Goal: Contribute content: Contribute content

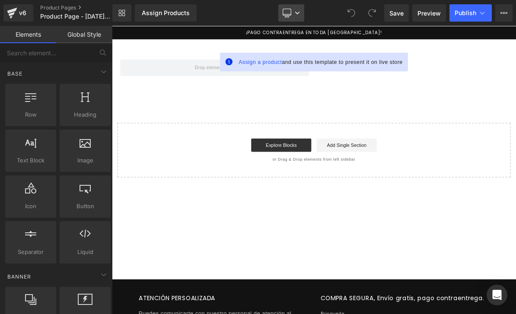
click at [289, 16] on icon at bounding box center [286, 12] width 8 height 6
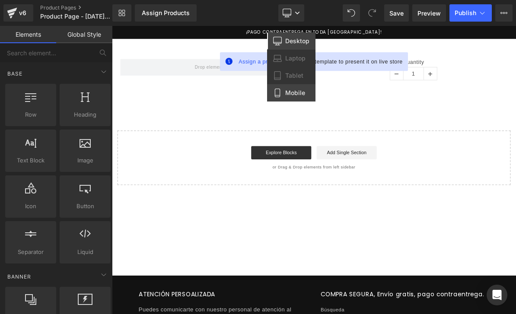
click at [295, 95] on span "Mobile" at bounding box center [295, 93] width 20 height 8
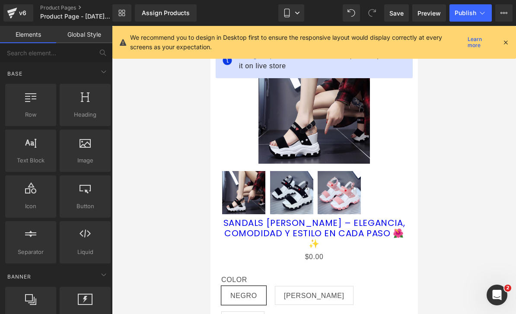
click at [503, 44] on icon at bounding box center [505, 42] width 8 height 8
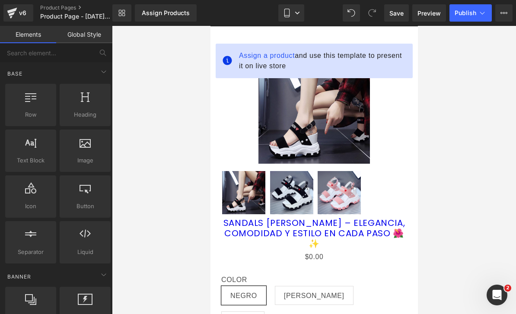
click at [346, 96] on img at bounding box center [313, 107] width 111 height 111
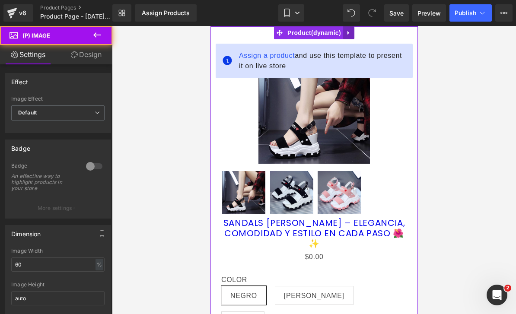
click at [343, 32] on link at bounding box center [348, 32] width 11 height 13
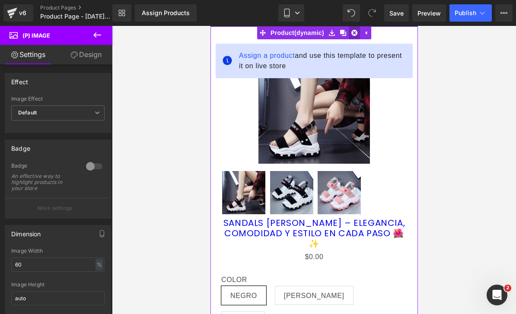
click at [354, 31] on icon at bounding box center [354, 33] width 6 height 6
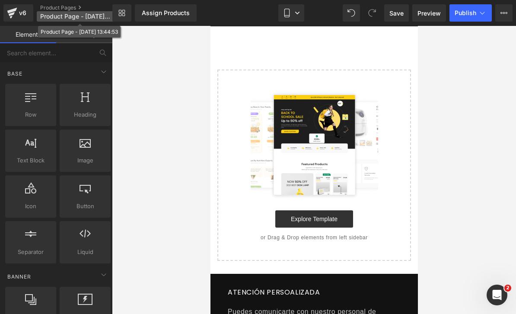
click at [60, 14] on span "Product Page - [DATE] 13:44:53" at bounding box center [75, 16] width 70 height 7
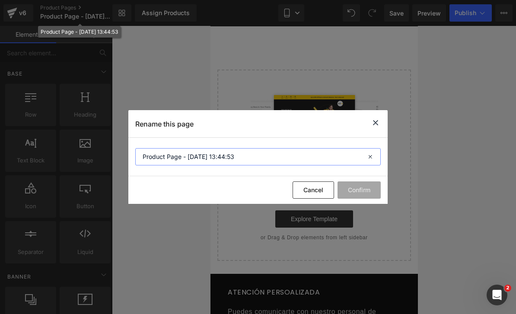
click at [308, 161] on input "Product Page - [DATE] 13:44:53" at bounding box center [257, 156] width 245 height 17
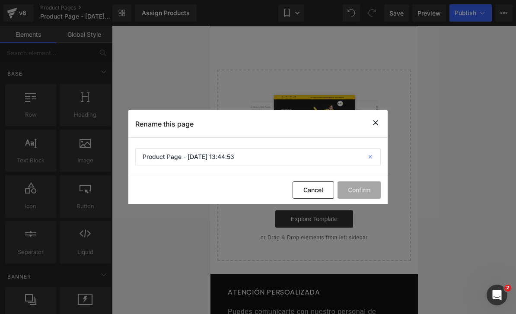
click at [375, 153] on icon at bounding box center [371, 156] width 19 height 17
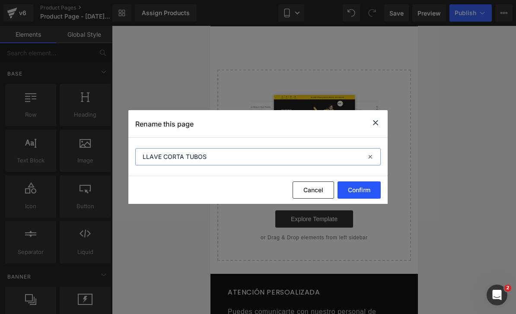
type input "LLAVE CORTA TUBOS"
click at [365, 184] on button "Confirm" at bounding box center [358, 189] width 43 height 17
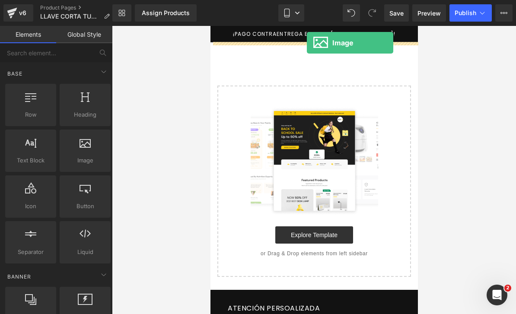
drag, startPoint x: 299, startPoint y: 172, endPoint x: 306, endPoint y: 43, distance: 129.8
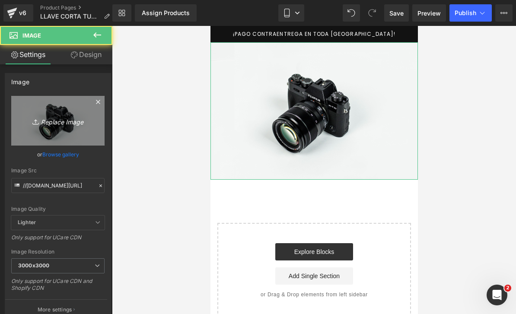
click at [81, 116] on icon "Replace Image" at bounding box center [57, 120] width 69 height 11
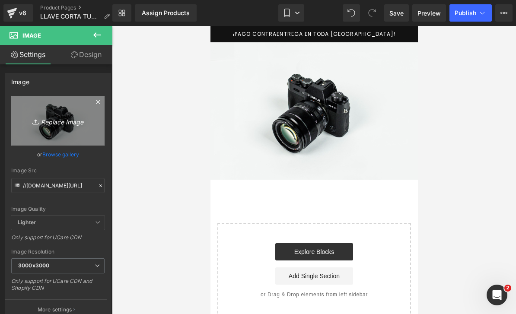
type input "C:\fakepath\809A0978-A7F9-4D07-A769-3FED20F53D75.jpeg"
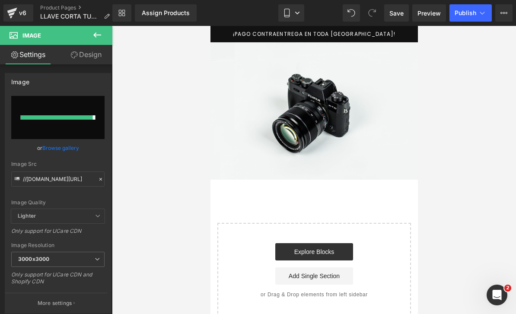
type input "[URL][DOMAIN_NAME]"
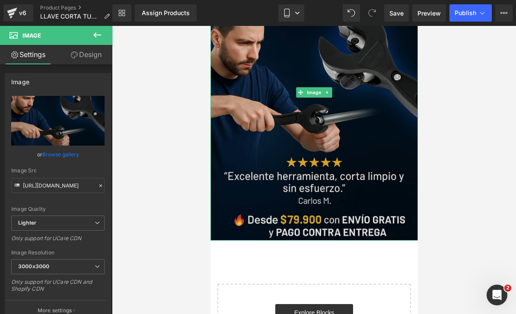
scroll to position [99, 0]
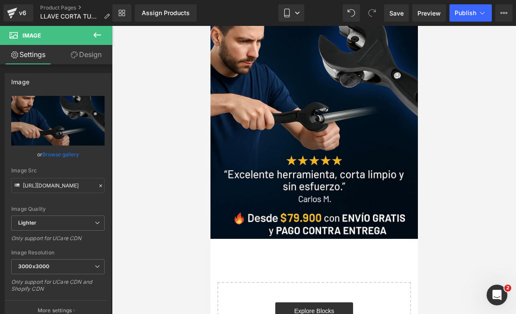
click at [104, 33] on button at bounding box center [97, 35] width 30 height 19
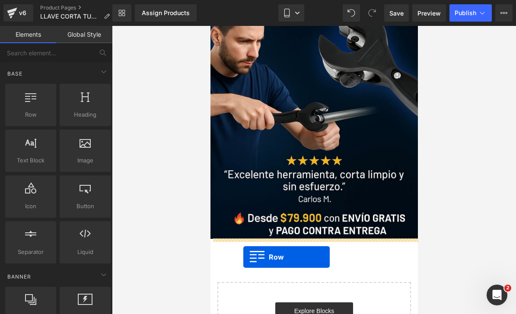
drag, startPoint x: 220, startPoint y: 139, endPoint x: 243, endPoint y: 257, distance: 120.5
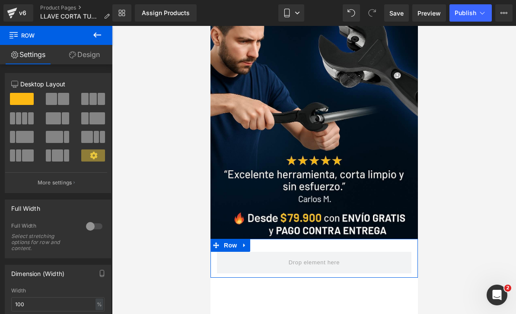
click at [80, 51] on link "Design" at bounding box center [84, 54] width 56 height 19
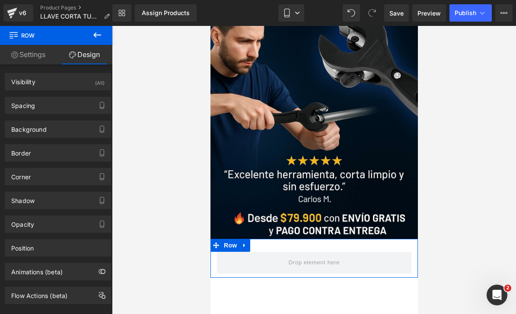
type input "transparent"
type input "0"
click at [72, 127] on div "Background" at bounding box center [57, 129] width 105 height 16
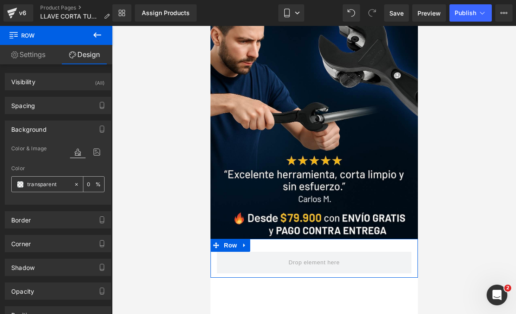
drag, startPoint x: 52, startPoint y: 181, endPoint x: 39, endPoint y: 184, distance: 13.3
click at [52, 181] on input "transparent" at bounding box center [48, 185] width 42 height 10
click at [20, 186] on span at bounding box center [20, 184] width 7 height 7
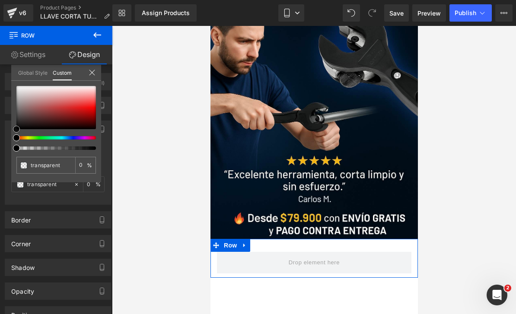
type input "#000000"
type input "100"
type input "#000000"
type input "100"
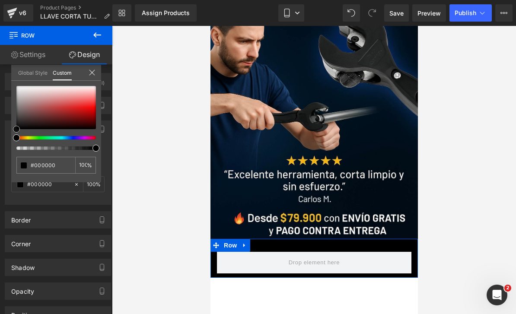
drag, startPoint x: 16, startPoint y: 129, endPoint x: 12, endPoint y: 134, distance: 7.1
click at [12, 134] on div "#000000 100 %" at bounding box center [56, 134] width 90 height 96
click at [15, 128] on span at bounding box center [16, 129] width 7 height 7
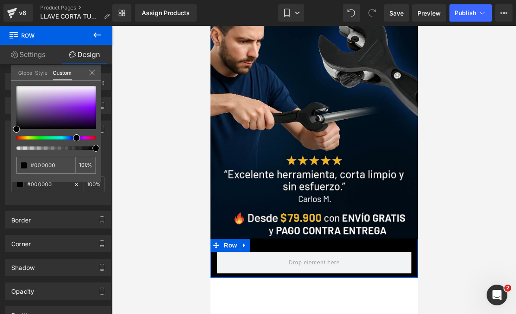
click at [73, 139] on div at bounding box center [52, 137] width 79 height 3
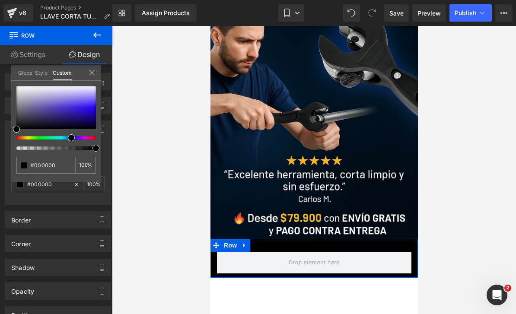
drag, startPoint x: 75, startPoint y: 139, endPoint x: 67, endPoint y: 139, distance: 8.2
click at [67, 139] on div at bounding box center [52, 137] width 79 height 3
type input "#010103"
type input "#020208"
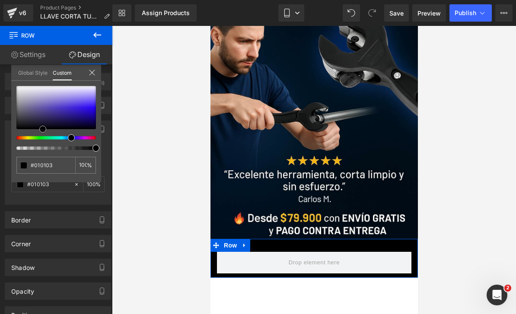
type input "#020208"
type input "#04041a"
type input "#050533"
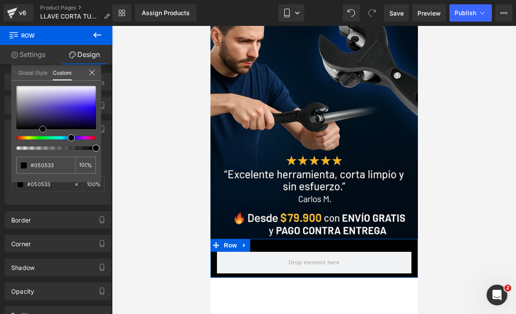
type input "#02023f"
type input "#020244"
type input "#020245"
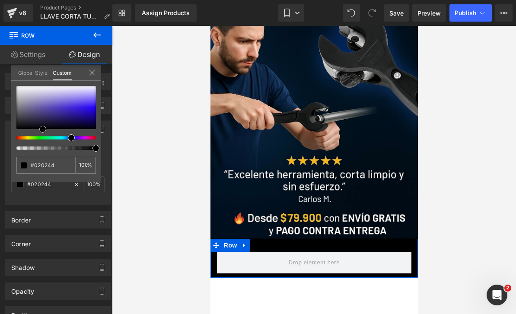
type input "#020245"
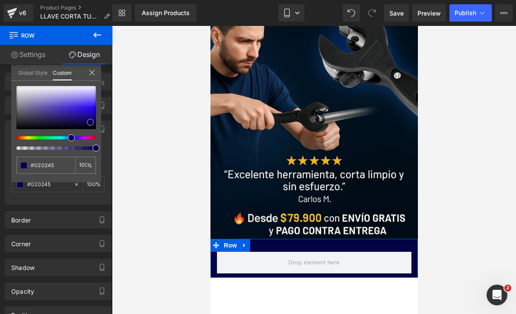
type input "#01014a"
type input "#02024f"
type input "#030353"
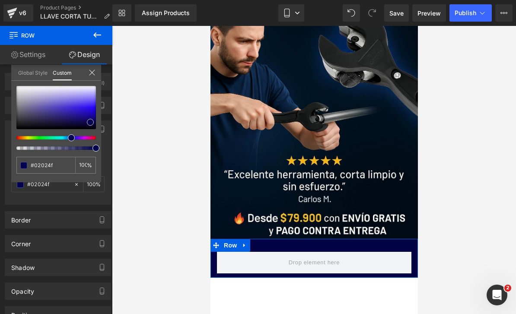
type input "#030353"
type input "#030358"
type input "#02025d"
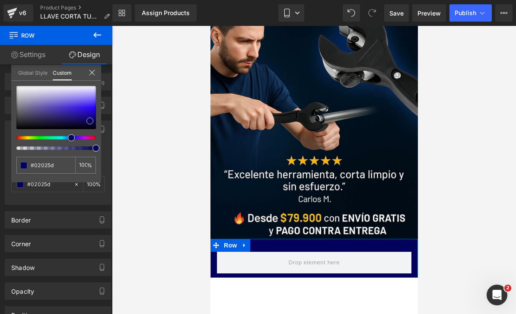
type input "#030362"
type input "#020268"
type input "#02026d"
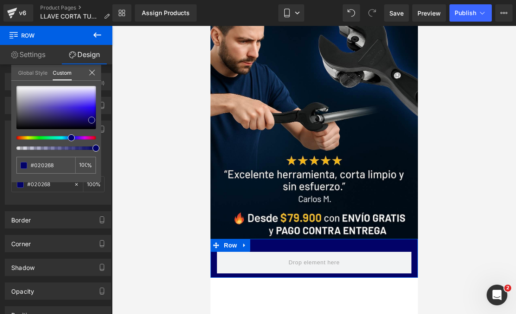
type input "#02026d"
type input "#010173"
type input "#010178"
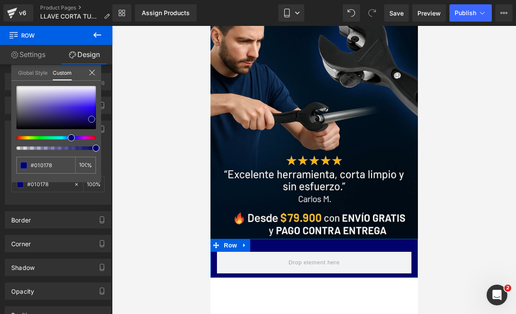
type input "#030377"
type input "#03037c"
type input "#030381"
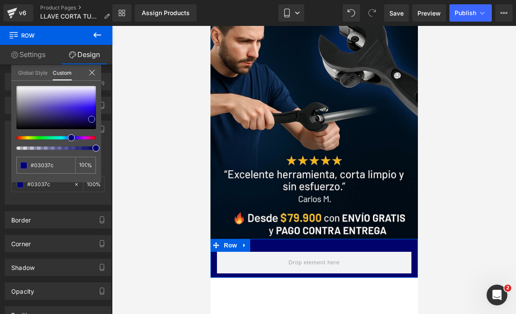
type input "#030381"
type input "#030386"
type input "#020286"
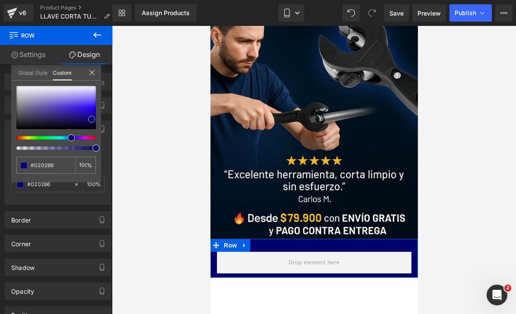
type input "#02028b"
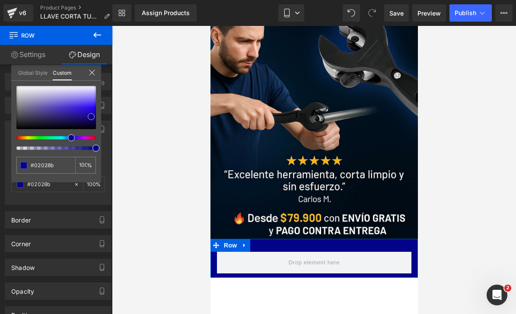
type input "#04048f"
type input "#030390"
type input "#05058e"
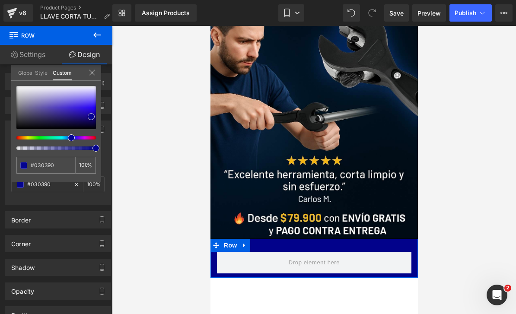
type input "#05058e"
type input "#060692"
type input "#060697"
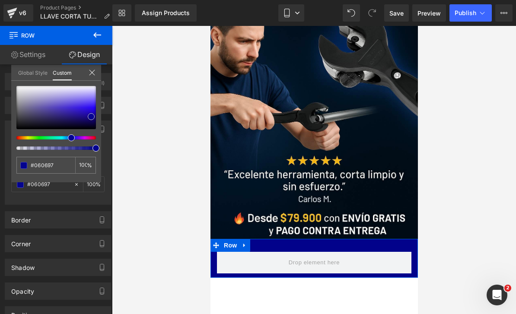
type input "#07079b"
type input "#08089b"
type input "#070796"
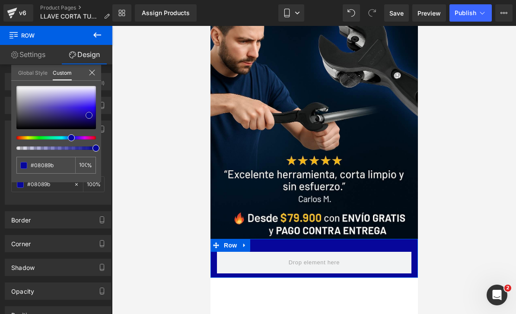
type input "#070796"
type input "#070791"
type input "#080890"
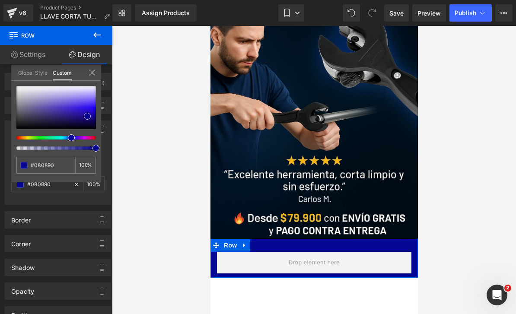
type input "#070786"
type input "#07077c"
type input "#070772"
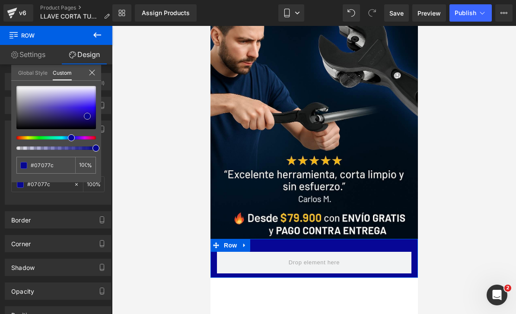
type input "#070772"
type input "#08086c"
type input "#08086d"
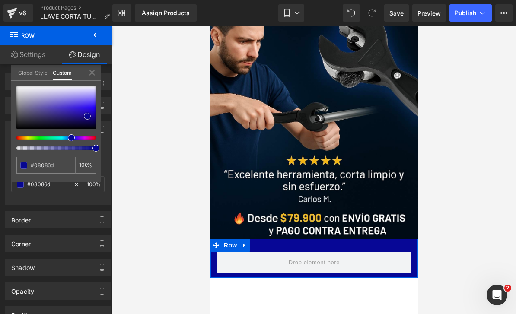
type input "#070768"
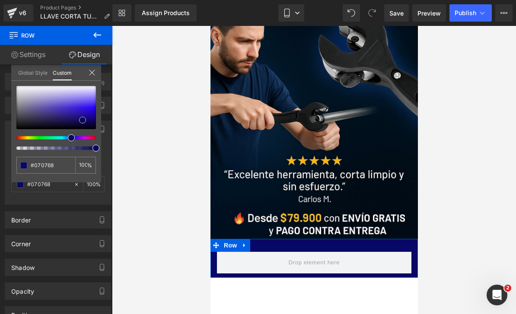
type input "#090961"
type input "#08085d"
type input "#09095c"
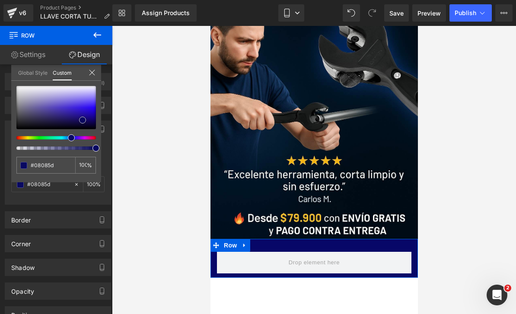
type input "#09095c"
type input "#080853"
type input "#09094d"
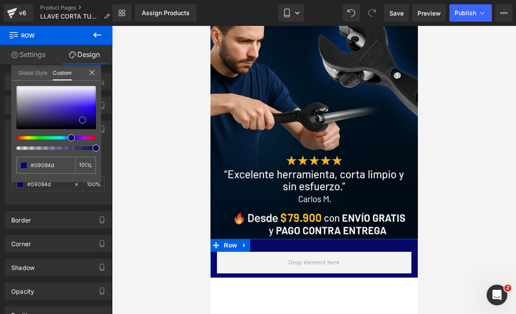
type input "#080849"
type input "#080844"
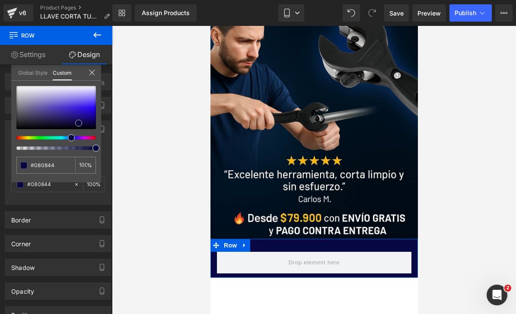
type input "#070740"
type input "#06063b"
type input "#060636"
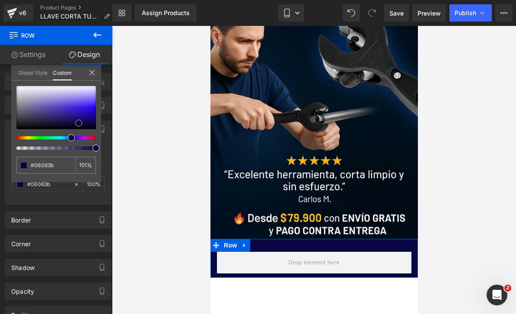
type input "#060636"
type input "#070736"
type input "#060631"
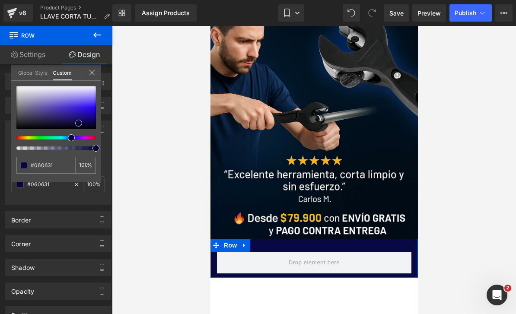
type input "#05052d"
type input "#050528"
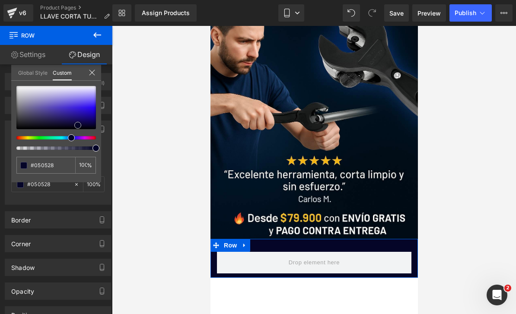
type input "#040424"
type input "#04041f"
type input "#03031b"
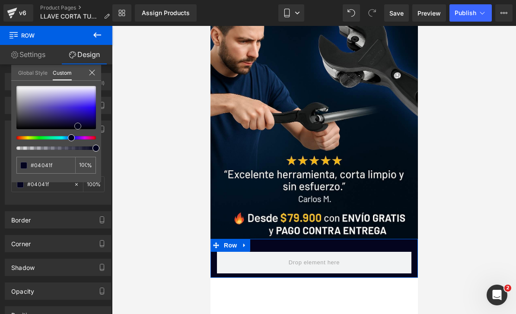
type input "#03031b"
type input "#020216"
type input "#020217"
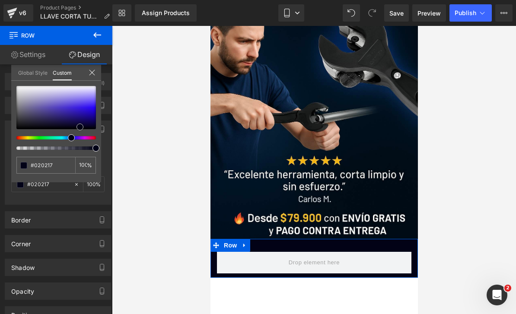
type input "#010112"
type input "#020212"
type input "#01010e"
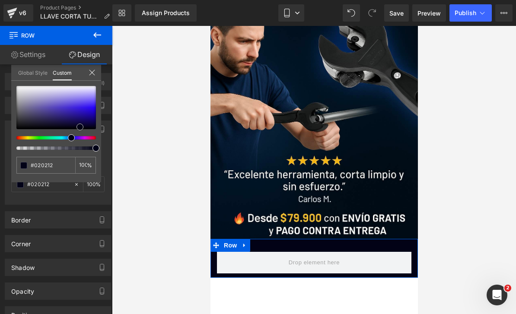
type input "#01010e"
type input "#000009"
type input "#010109"
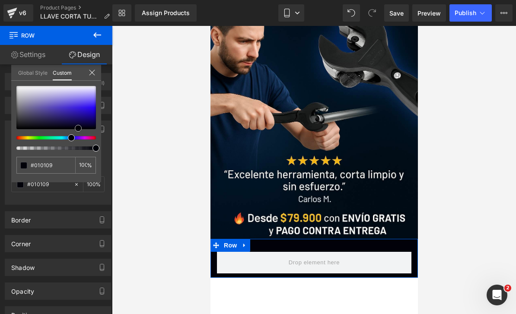
type input "#000004"
type input "#000005"
type input "#000000"
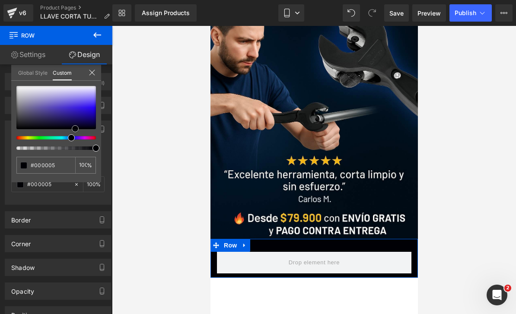
type input "#000000"
drag, startPoint x: 16, startPoint y: 127, endPoint x: 76, endPoint y: 127, distance: 59.2
click at [76, 127] on span at bounding box center [75, 129] width 7 height 7
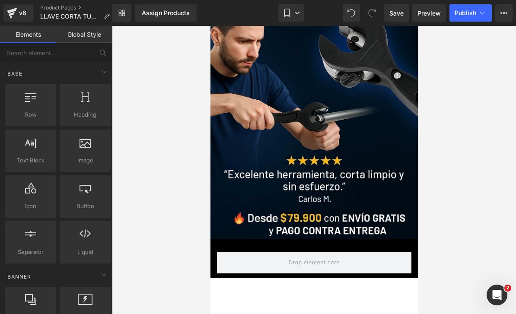
click at [480, 195] on div at bounding box center [314, 170] width 404 height 288
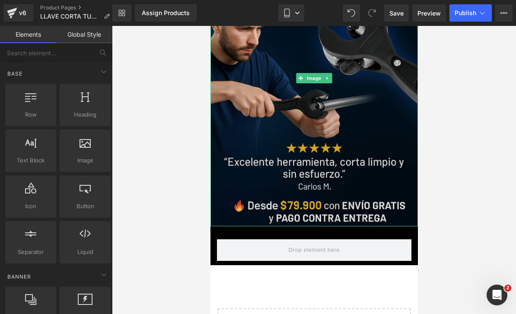
scroll to position [114, 0]
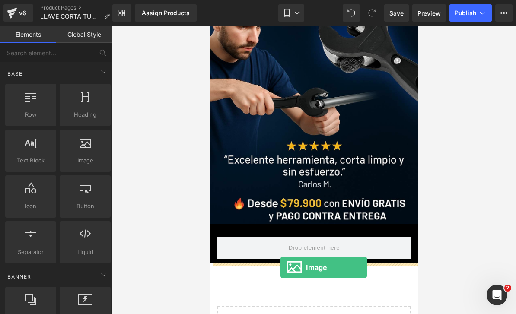
drag, startPoint x: 303, startPoint y: 172, endPoint x: 280, endPoint y: 267, distance: 97.7
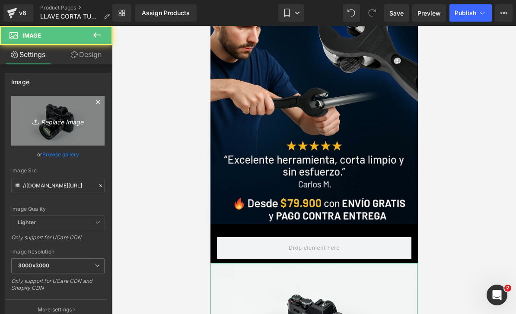
click at [88, 134] on link "Replace Image" at bounding box center [57, 121] width 93 height 50
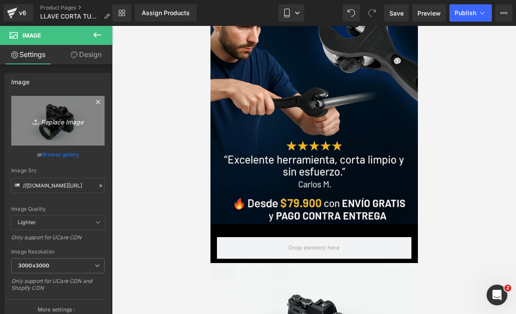
type input "C:\fakepath\C7EE73EE-8ABA-42FD-B147-BD45770CE5EC.jpeg"
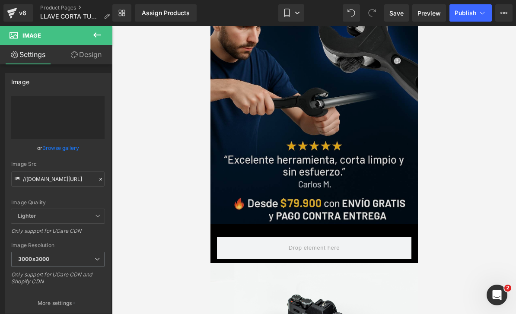
type input "[URL][DOMAIN_NAME]"
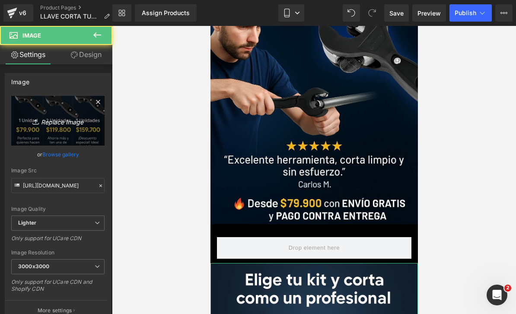
click at [66, 126] on icon "Replace Image" at bounding box center [57, 120] width 69 height 11
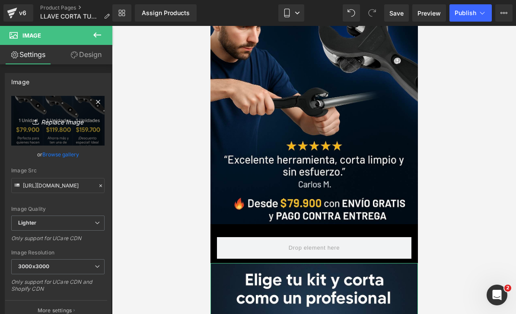
type input "C:\fakepath\Diseño sin título.png.jpeg"
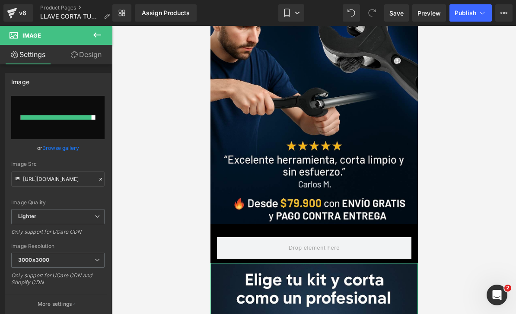
type input "[URL][DOMAIN_NAME]"
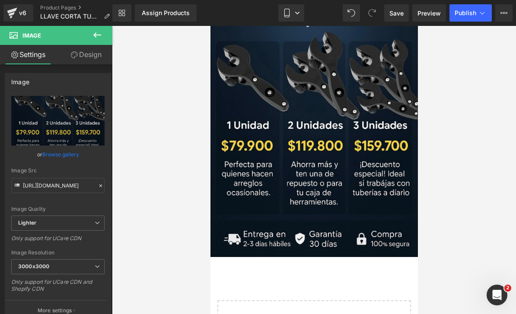
scroll to position [397, 0]
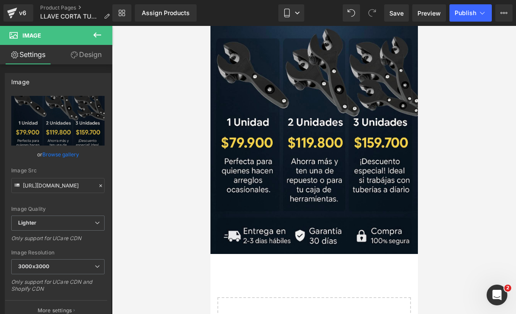
click at [100, 37] on icon at bounding box center [97, 35] width 10 height 10
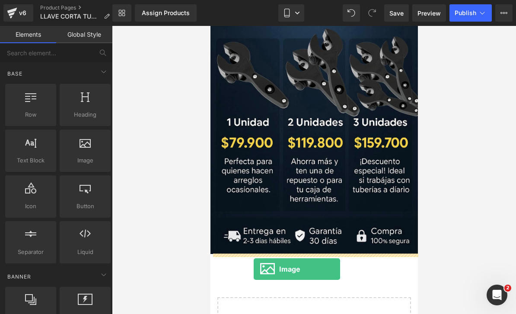
drag, startPoint x: 289, startPoint y: 171, endPoint x: 253, endPoint y: 268, distance: 102.9
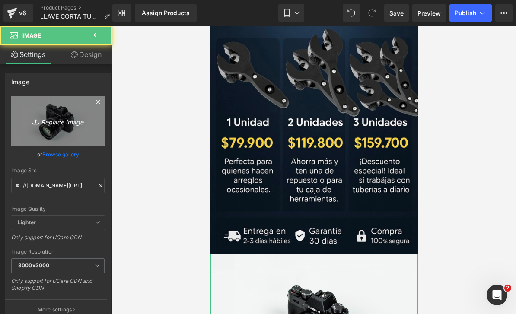
click at [60, 133] on link "Replace Image" at bounding box center [57, 121] width 93 height 50
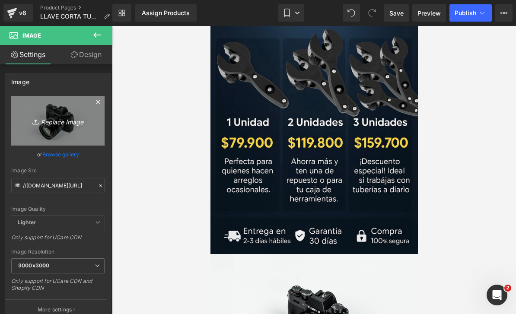
type input "C:\fakepath\[PERSON_NAME].png.jpeg"
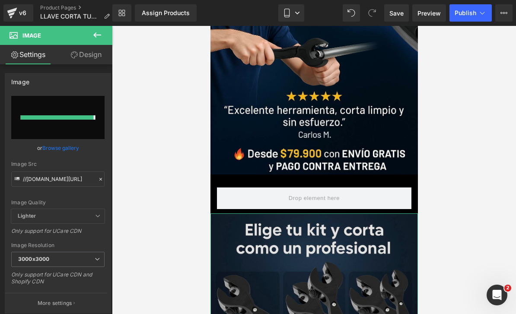
type input "[URL][DOMAIN_NAME][PERSON_NAME]"
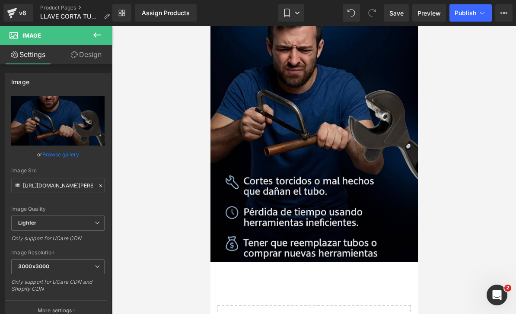
scroll to position [717, 0]
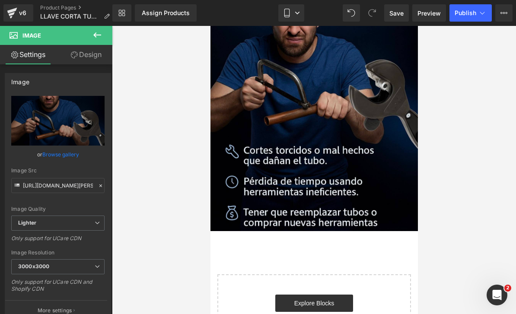
click at [97, 35] on icon at bounding box center [97, 34] width 8 height 5
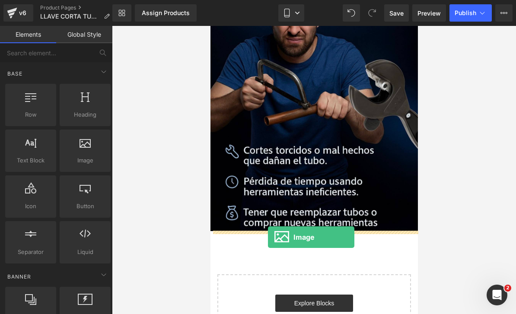
drag, startPoint x: 306, startPoint y: 182, endPoint x: 267, endPoint y: 237, distance: 67.0
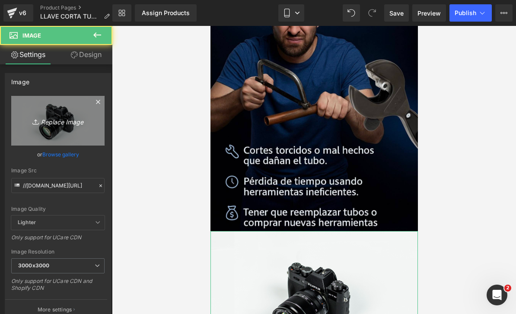
click at [71, 127] on link "Replace Image" at bounding box center [57, 121] width 93 height 50
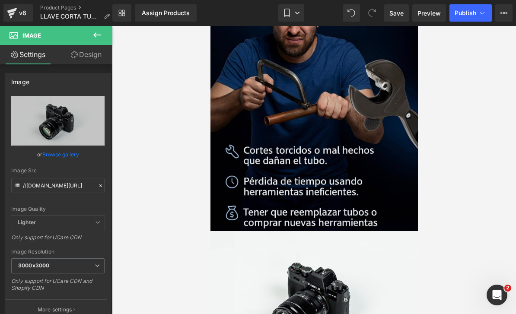
type input "C:\fakepath\91B85960-8523-46F5-9593-795C5CBBBB2A.jpeg"
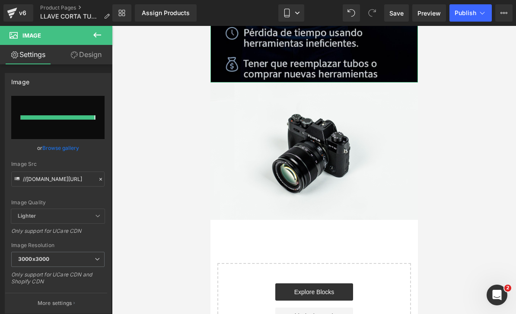
type input "[URL][DOMAIN_NAME]"
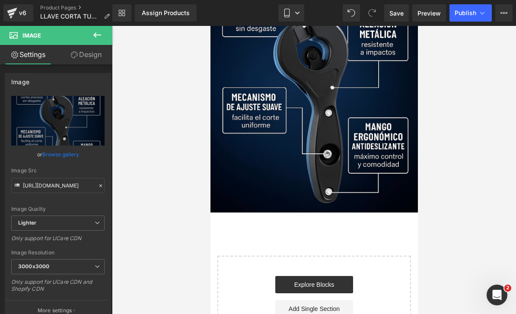
scroll to position [1036, 0]
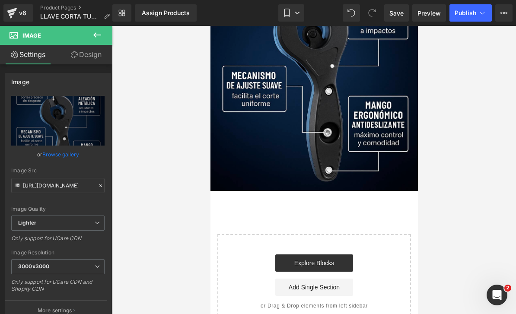
click at [101, 37] on icon at bounding box center [97, 35] width 10 height 10
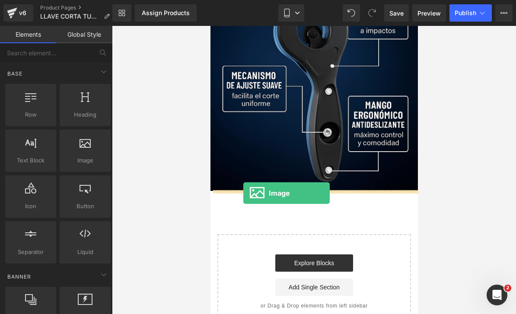
drag, startPoint x: 296, startPoint y: 184, endPoint x: 243, endPoint y: 193, distance: 53.8
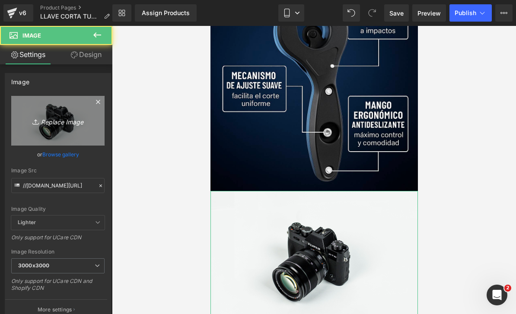
click at [70, 128] on link "Replace Image" at bounding box center [57, 121] width 93 height 50
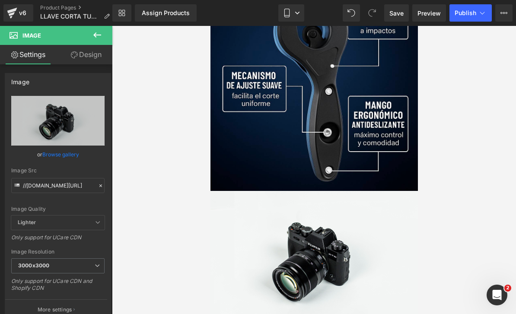
type input "C:\fakepath\F48D4D5A-4B14-42E4-BFA7-045067F8F9FF.png"
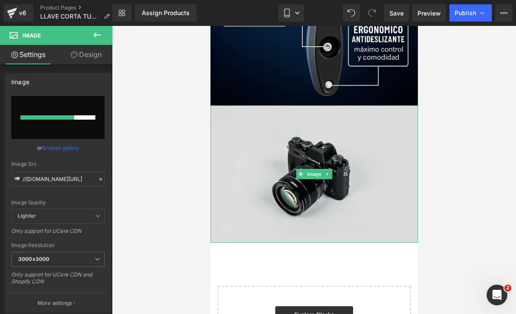
scroll to position [1122, 0]
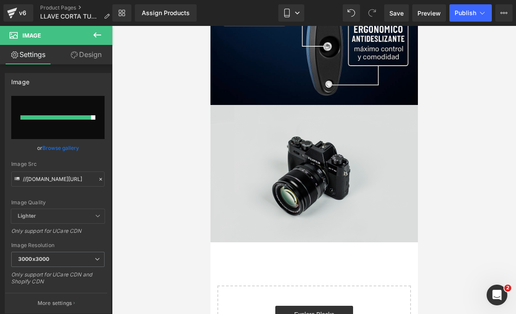
type input "[URL][DOMAIN_NAME]"
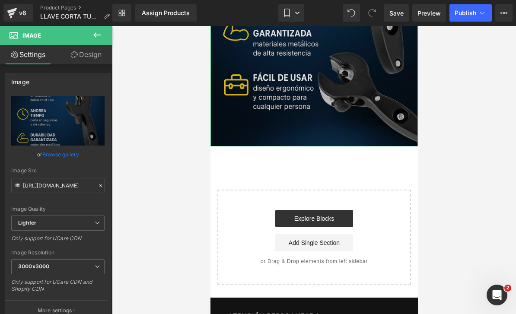
scroll to position [1373, 0]
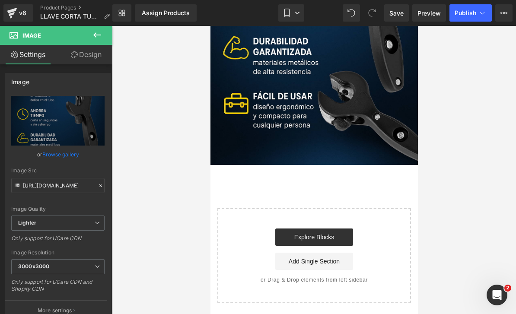
click at [99, 40] on button at bounding box center [97, 35] width 30 height 19
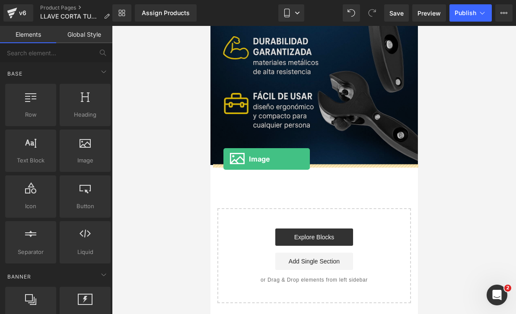
drag, startPoint x: 300, startPoint y: 168, endPoint x: 224, endPoint y: 161, distance: 76.8
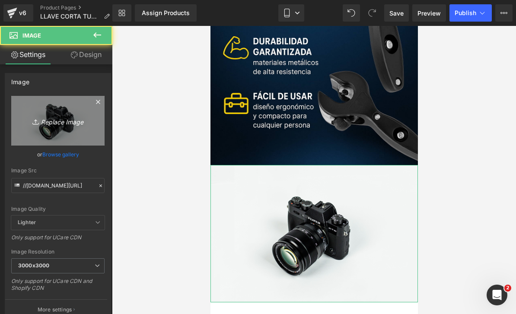
click at [47, 126] on icon "Replace Image" at bounding box center [57, 120] width 69 height 11
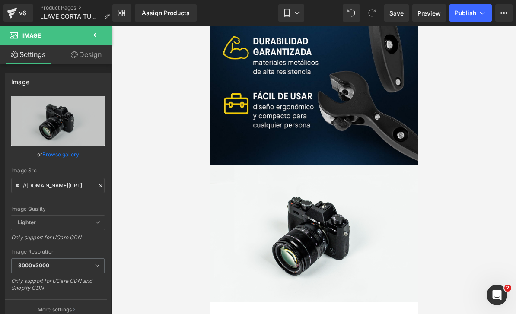
type input "C:\fakepath\F900E08F-D55D-4995-8E63-85FE0FF57641.jpeg"
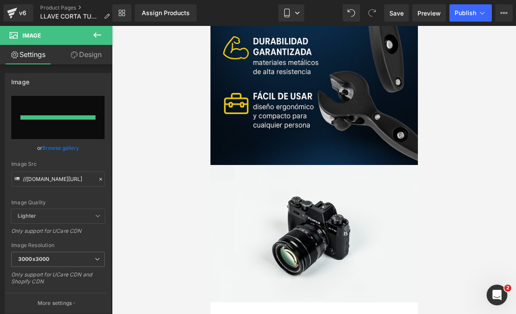
type input "[URL][DOMAIN_NAME]"
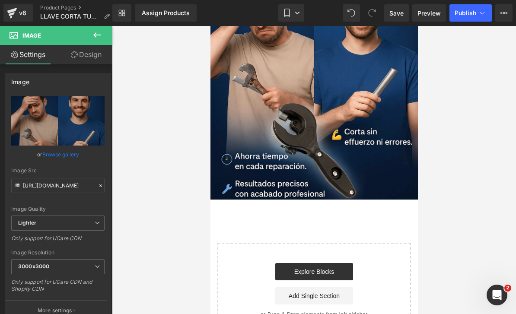
scroll to position [1646, 0]
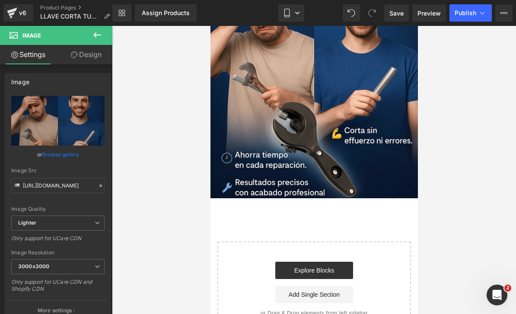
click at [104, 38] on button at bounding box center [97, 35] width 30 height 19
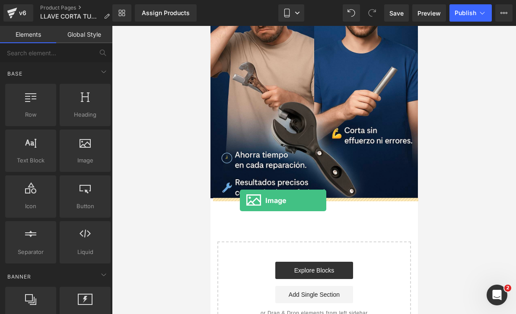
drag, startPoint x: 305, startPoint y: 170, endPoint x: 239, endPoint y: 200, distance: 72.1
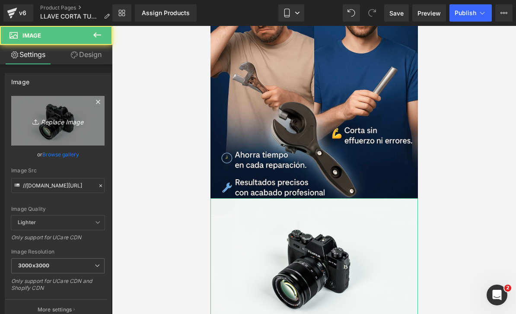
click at [32, 112] on link "Replace Image" at bounding box center [57, 121] width 93 height 50
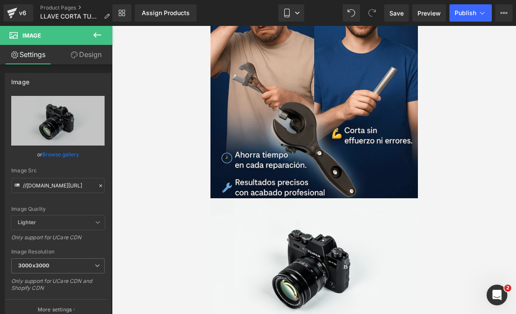
type input "C:\fakepath\069DA5D8-1C9E-4533-9C13-CB34435F9A4C.png"
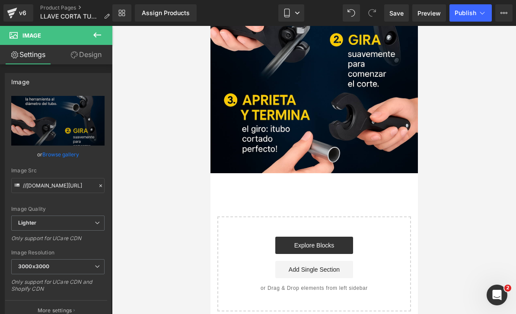
scroll to position [1982, 0]
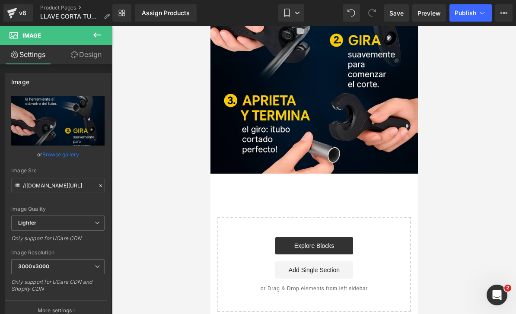
click at [105, 40] on button at bounding box center [97, 35] width 30 height 19
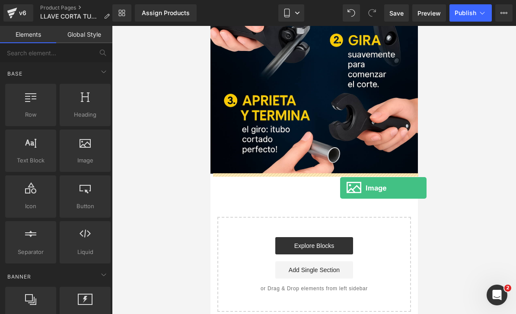
drag, startPoint x: 303, startPoint y: 183, endPoint x: 334, endPoint y: 188, distance: 31.5
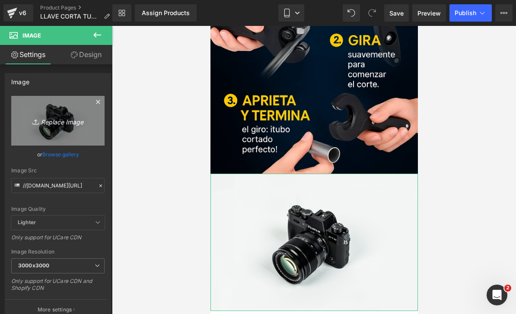
click at [64, 121] on link "Replace Image" at bounding box center [57, 121] width 93 height 50
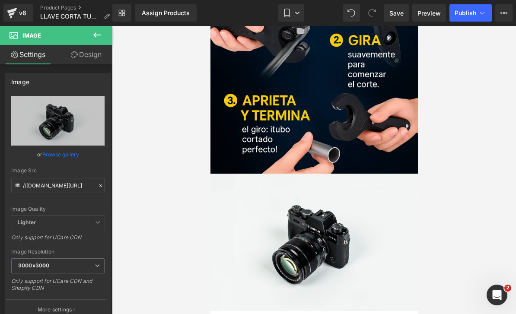
type input "C:\fakepath\9E6648D0-1DDA-40BD-BA93-6A841A6F71D3.jpeg"
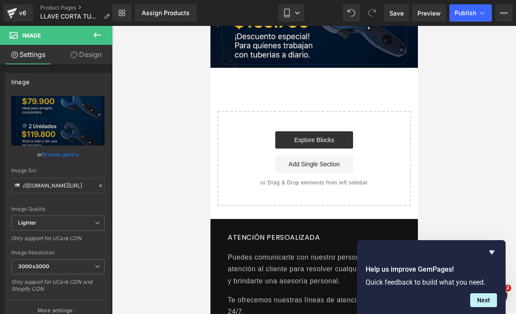
scroll to position [2383, 0]
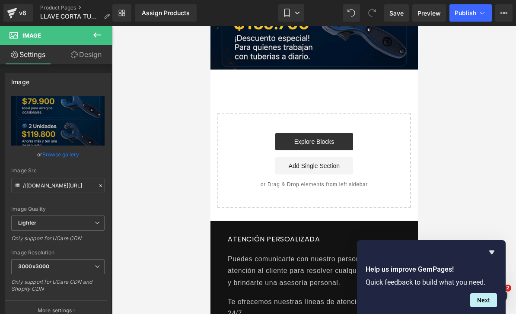
click at [101, 38] on icon at bounding box center [97, 35] width 10 height 10
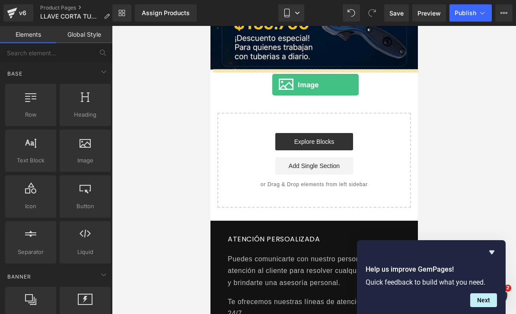
drag, startPoint x: 300, startPoint y: 181, endPoint x: 272, endPoint y: 85, distance: 100.3
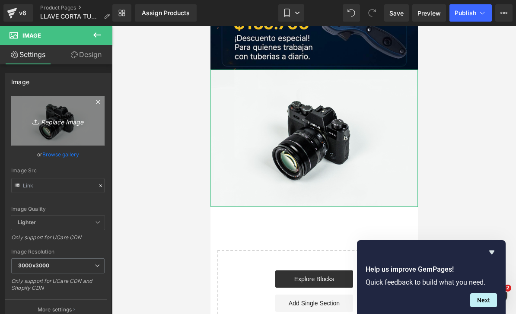
click at [49, 125] on link "Replace Image" at bounding box center [57, 121] width 93 height 50
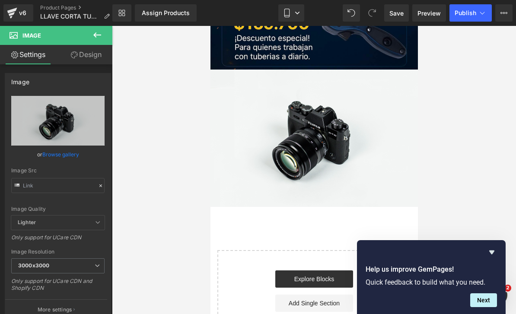
type input "C:\fakepath\A2C33779-7D0D-4E4E-BE7D-C88F9CDC7FD1.jpeg"
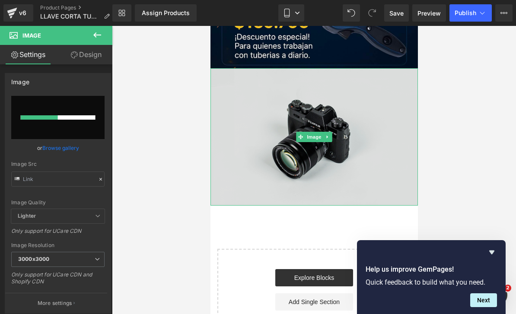
scroll to position [2391, 0]
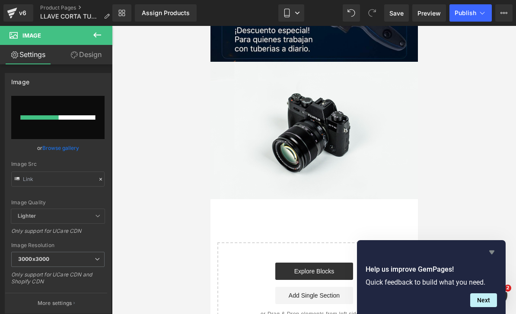
click at [490, 251] on icon "Hide survey" at bounding box center [491, 253] width 5 height 4
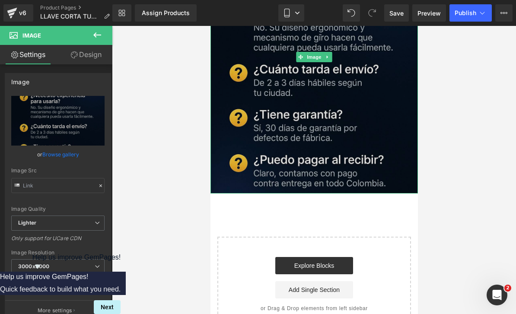
scroll to position [2562, 0]
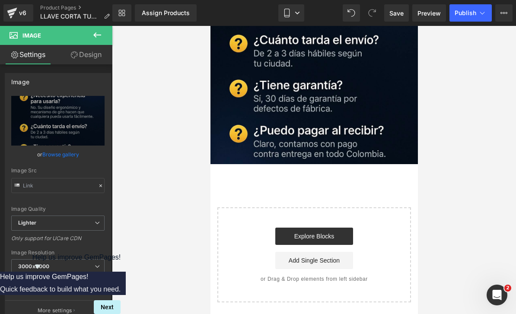
click at [96, 35] on icon at bounding box center [97, 34] width 8 height 5
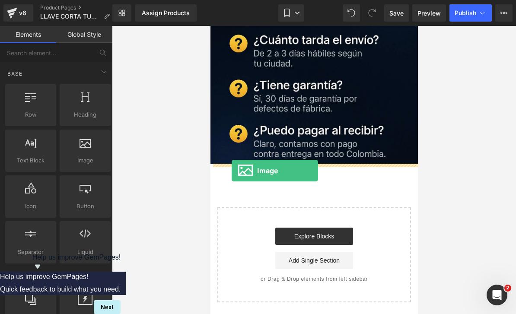
drag, startPoint x: 296, startPoint y: 179, endPoint x: 232, endPoint y: 170, distance: 64.1
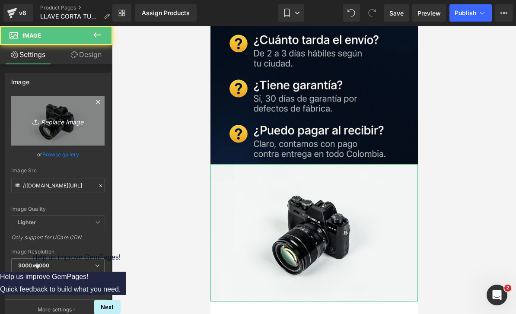
click at [75, 133] on link "Replace Image" at bounding box center [57, 121] width 93 height 50
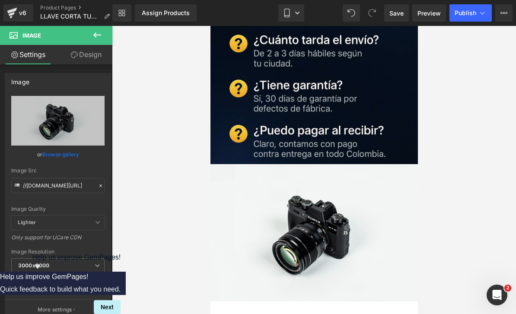
type input "C:\fakepath\5E0E761B-D441-4C51-B761-008CD9E6D713.jpeg"
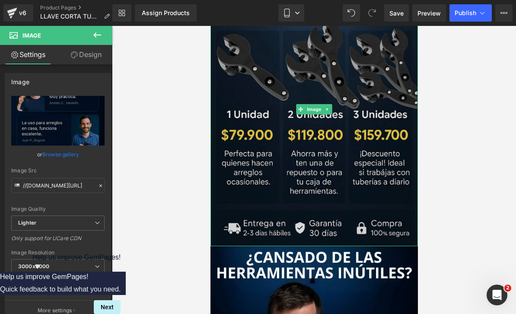
scroll to position [406, 0]
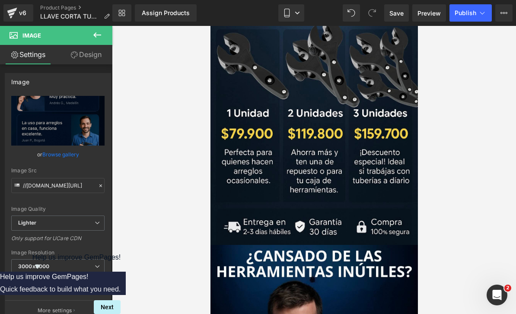
click at [101, 34] on icon at bounding box center [97, 35] width 10 height 10
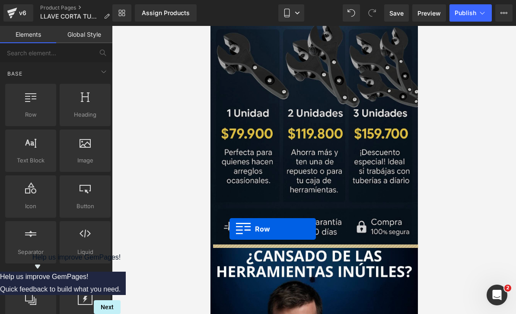
drag, startPoint x: 248, startPoint y: 133, endPoint x: 225, endPoint y: 233, distance: 102.8
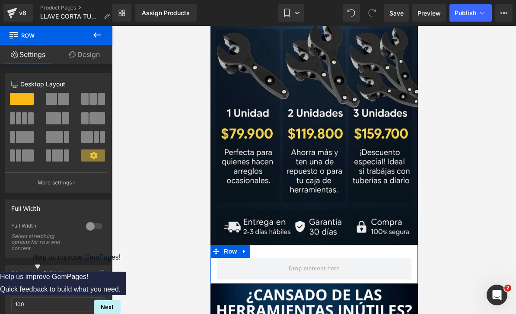
click at [89, 55] on link "Design" at bounding box center [84, 54] width 56 height 19
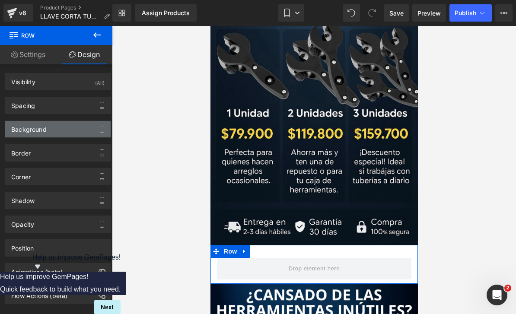
click at [52, 130] on div "Background" at bounding box center [57, 129] width 105 height 16
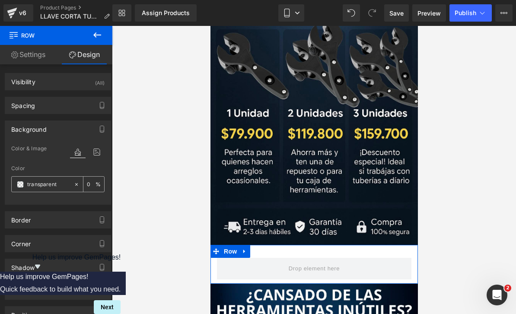
click at [20, 185] on span at bounding box center [20, 184] width 7 height 7
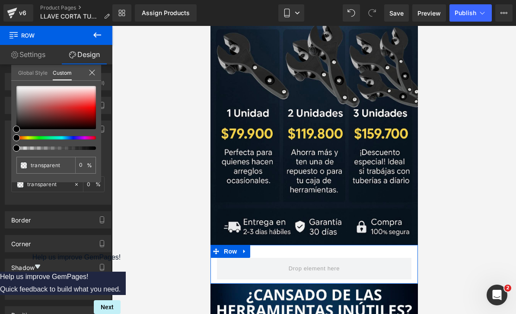
click at [73, 138] on div at bounding box center [52, 137] width 79 height 3
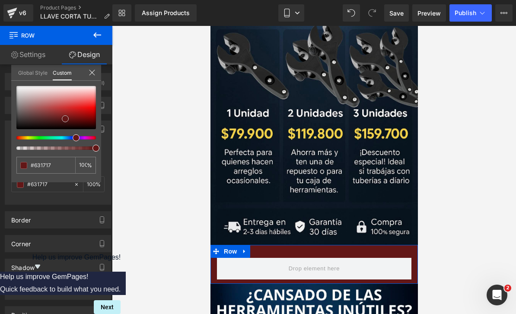
drag, startPoint x: 16, startPoint y: 128, endPoint x: 66, endPoint y: 119, distance: 50.5
click at [66, 119] on span at bounding box center [65, 118] width 7 height 7
click at [69, 142] on div at bounding box center [55, 118] width 79 height 64
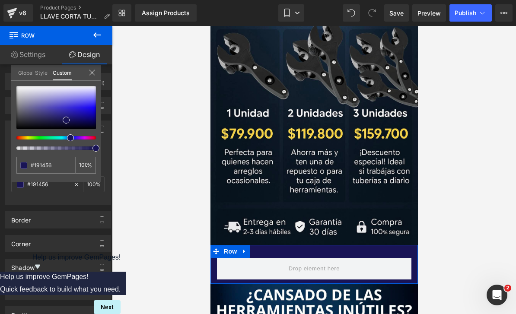
drag, startPoint x: 72, startPoint y: 138, endPoint x: 67, endPoint y: 138, distance: 5.2
click at [67, 138] on div at bounding box center [52, 137] width 79 height 3
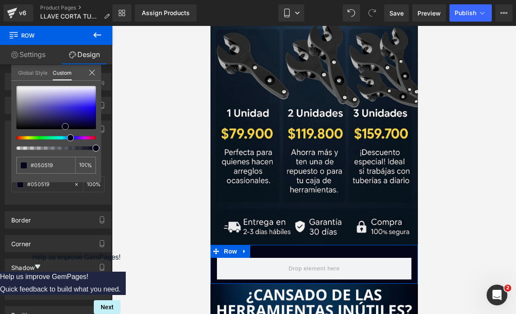
drag, startPoint x: 65, startPoint y: 123, endPoint x: 65, endPoint y: 129, distance: 6.5
click at [65, 129] on span at bounding box center [65, 126] width 7 height 7
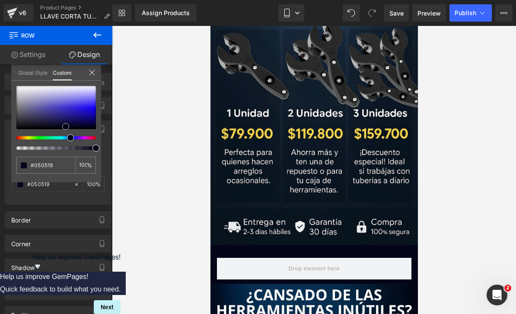
click at [428, 222] on div at bounding box center [314, 170] width 404 height 288
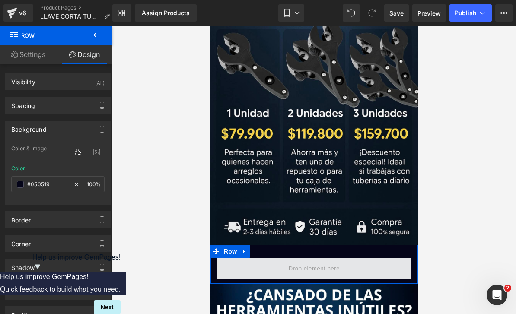
click at [301, 260] on span at bounding box center [313, 269] width 194 height 22
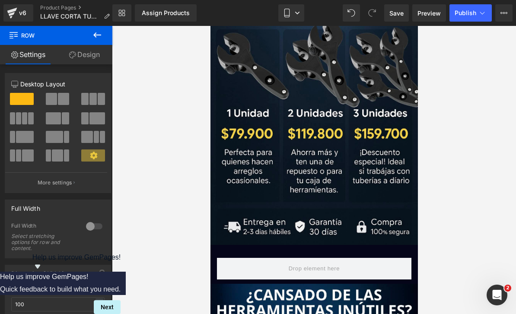
click at [95, 40] on button at bounding box center [97, 35] width 30 height 19
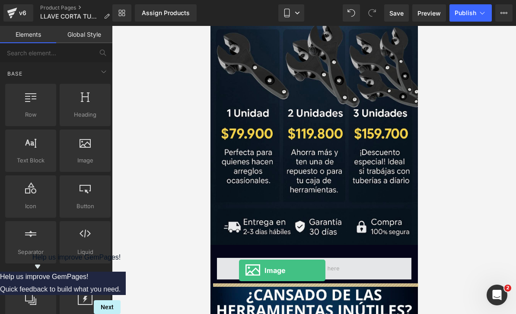
drag, startPoint x: 293, startPoint y: 172, endPoint x: 238, endPoint y: 270, distance: 112.5
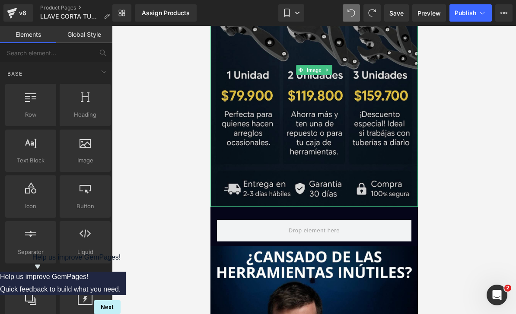
scroll to position [445, 0]
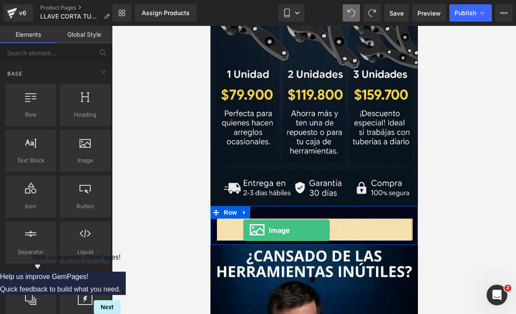
drag, startPoint x: 288, startPoint y: 174, endPoint x: 243, endPoint y: 230, distance: 72.2
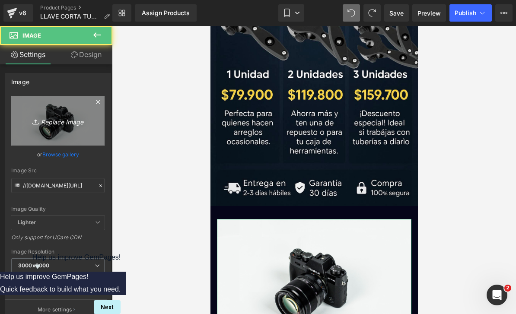
click at [73, 131] on link "Replace Image" at bounding box center [57, 121] width 93 height 50
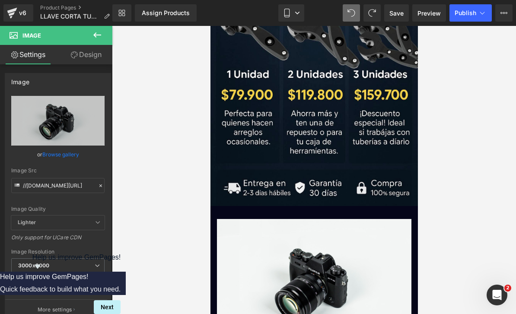
type input "C:\fakepath\809A0978-A7F9-4D07-A769-3FED20F53D75.jpeg"
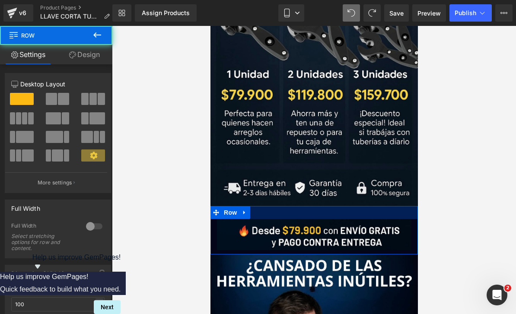
click at [266, 217] on div at bounding box center [313, 212] width 207 height 13
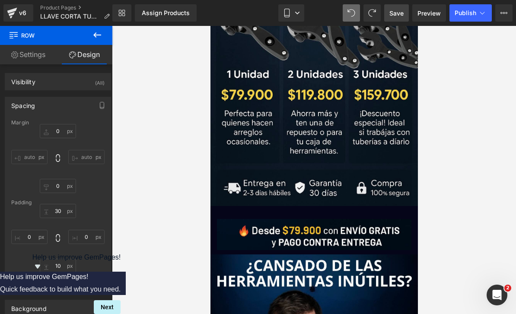
click at [402, 13] on span "Save" at bounding box center [396, 13] width 14 height 9
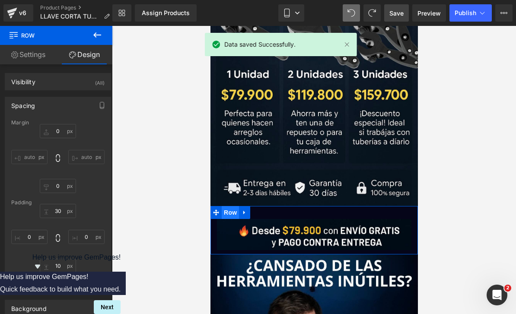
click at [235, 213] on span "Row" at bounding box center [229, 212] width 17 height 13
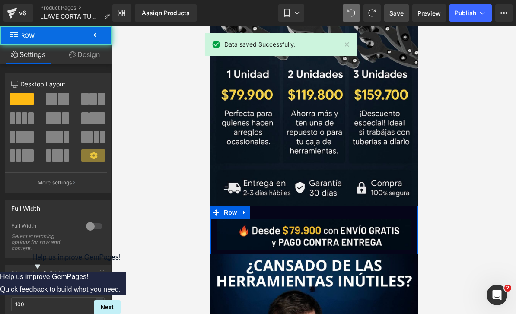
click at [83, 54] on link "Design" at bounding box center [84, 54] width 56 height 19
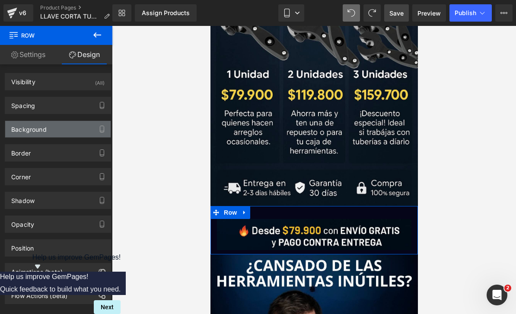
click at [65, 133] on div "Background" at bounding box center [57, 129] width 105 height 16
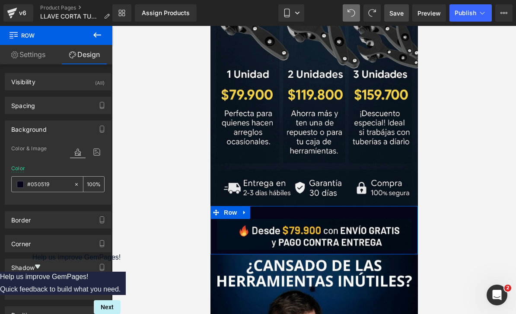
click at [51, 182] on input "text" at bounding box center [48, 185] width 42 height 10
click at [51, 184] on input "text" at bounding box center [48, 185] width 42 height 10
type input "#050519"
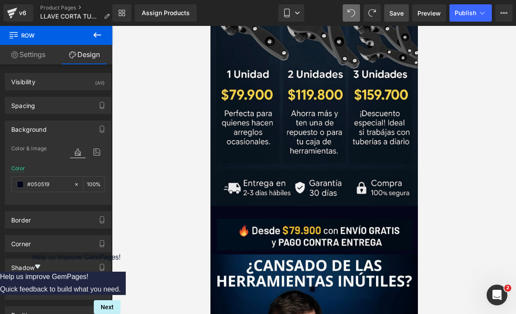
click at [93, 38] on icon at bounding box center [97, 35] width 10 height 10
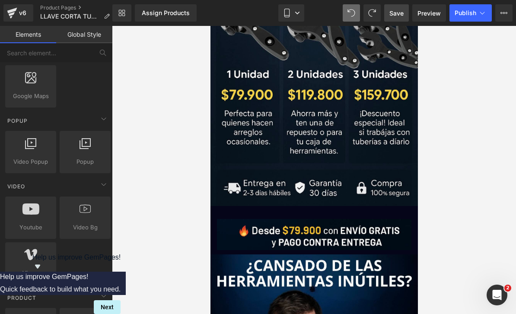
click at [74, 197] on div "Video Bg videos, backgrounds, youtube, vimeo" at bounding box center [85, 218] width 51 height 42
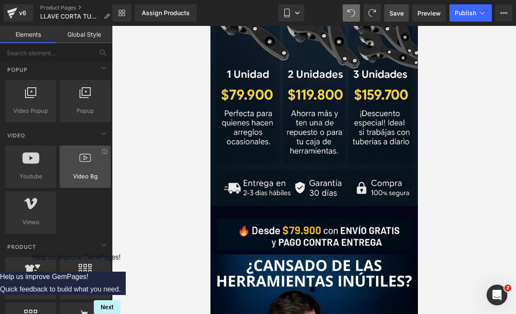
scroll to position [600, 0]
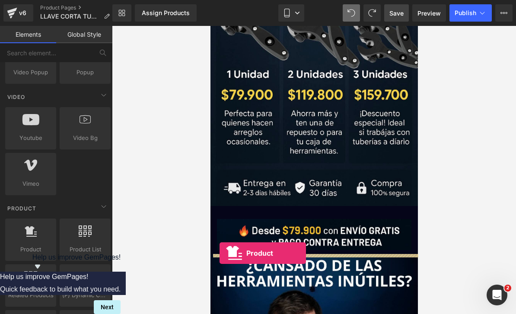
drag, startPoint x: 252, startPoint y: 264, endPoint x: 219, endPoint y: 253, distance: 34.7
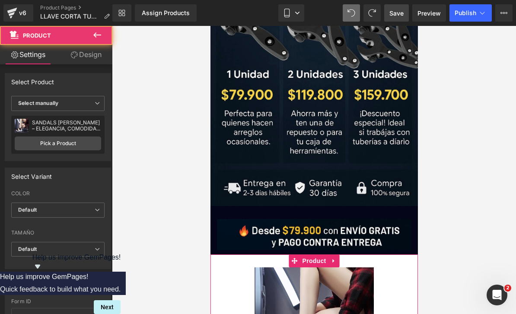
click at [89, 55] on link "Design" at bounding box center [86, 54] width 56 height 19
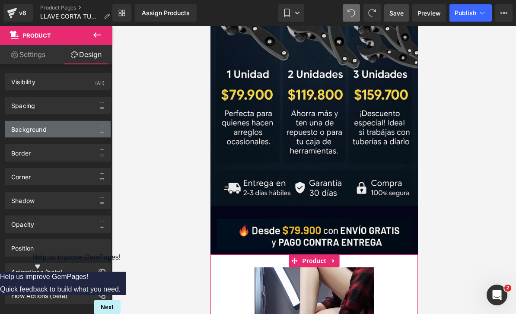
click at [68, 136] on div "Background" at bounding box center [57, 129] width 105 height 16
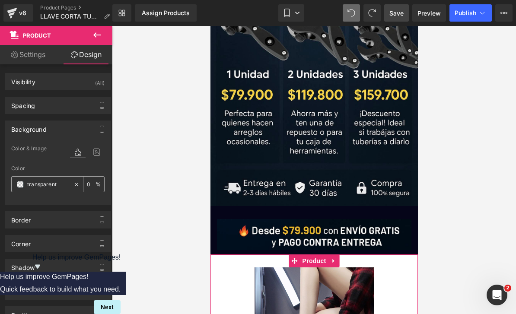
click at [59, 181] on input "transparent" at bounding box center [48, 185] width 42 height 10
paste input "#050519"
type input "#050519"
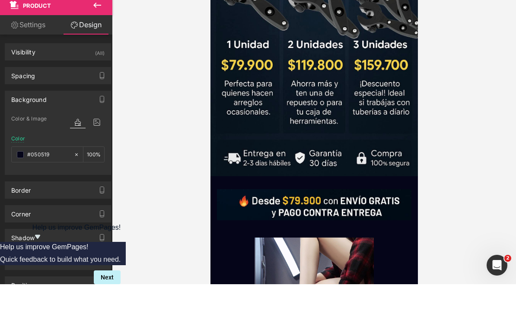
scroll to position [28, 0]
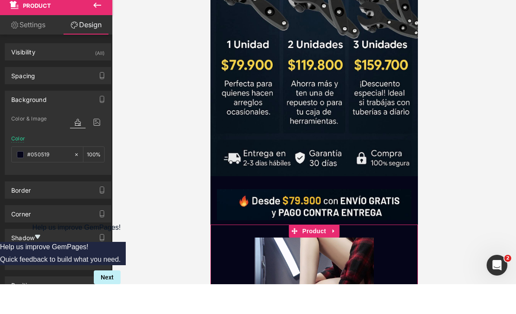
click at [345, 241] on img at bounding box center [313, 297] width 119 height 119
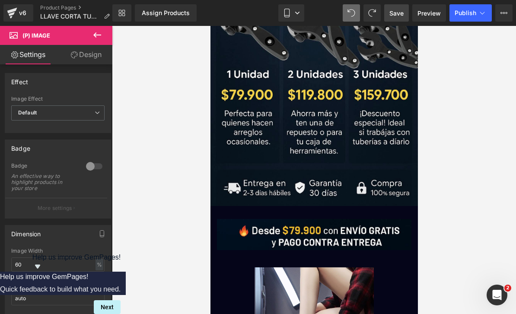
click at [446, 160] on div at bounding box center [314, 170] width 404 height 288
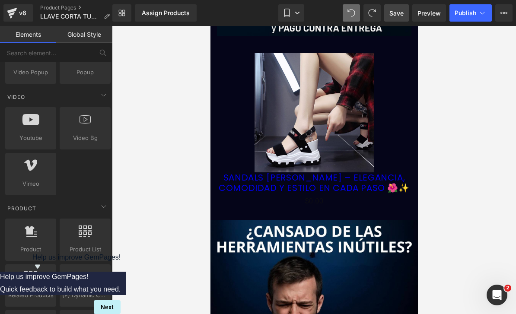
scroll to position [658, 0]
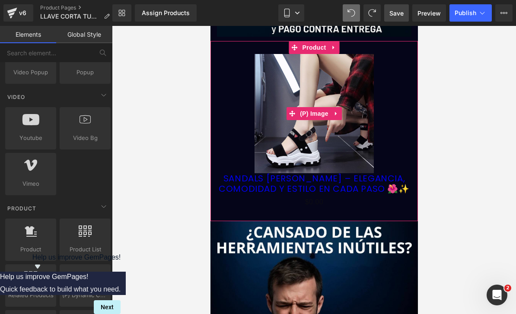
click at [341, 66] on img at bounding box center [313, 113] width 119 height 119
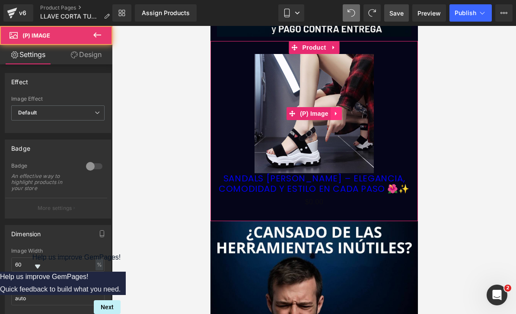
click at [336, 114] on icon at bounding box center [335, 114] width 2 height 4
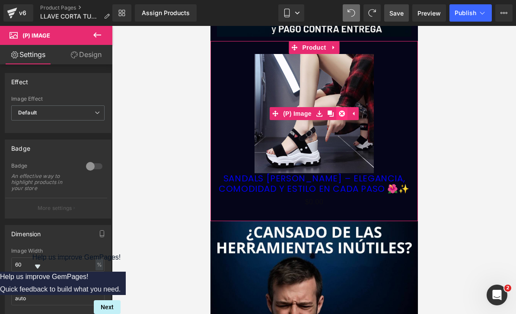
click at [338, 114] on icon at bounding box center [341, 114] width 6 height 6
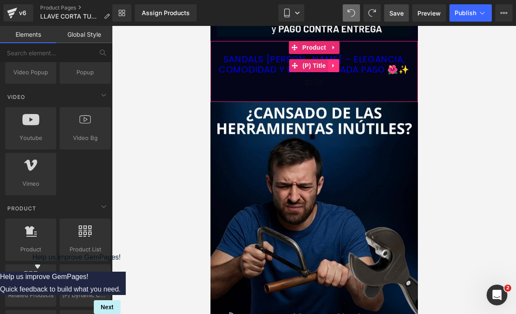
click at [332, 69] on link at bounding box center [332, 65] width 11 height 13
click at [335, 69] on link at bounding box center [338, 65] width 11 height 13
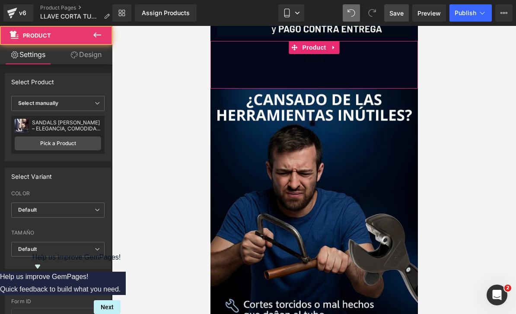
click at [319, 67] on div "$0 $0.00 (P) Price Add To Cart (P) Cart Button" at bounding box center [313, 65] width 199 height 22
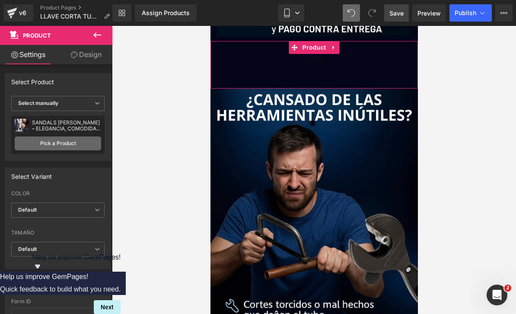
click at [76, 148] on link "Pick a Product" at bounding box center [58, 143] width 86 height 14
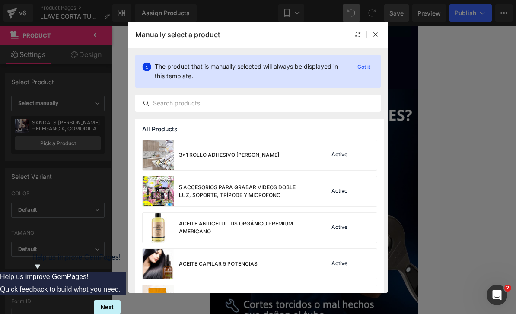
click at [180, 123] on div "All Products" at bounding box center [259, 129] width 249 height 21
click at [178, 120] on div "All Products" at bounding box center [259, 129] width 249 height 21
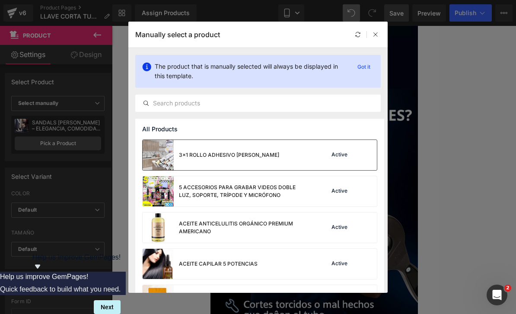
click at [268, 140] on div "3x1 ROLLO ADHESIVO [PERSON_NAME] Active" at bounding box center [260, 155] width 234 height 30
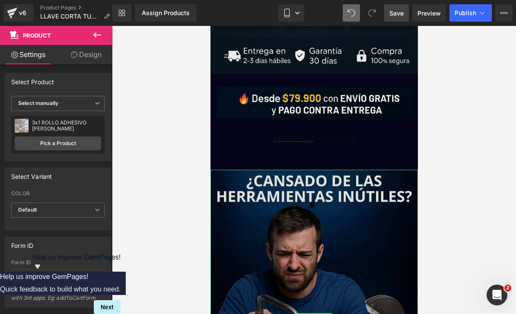
scroll to position [576, 0]
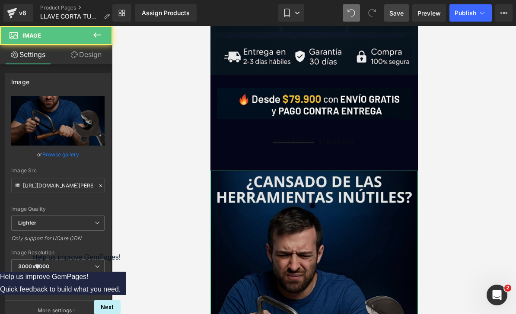
click at [290, 174] on img at bounding box center [313, 319] width 207 height 297
click at [315, 183] on img at bounding box center [313, 319] width 207 height 297
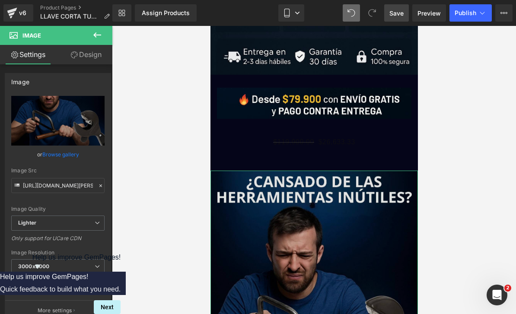
click at [319, 177] on img at bounding box center [313, 319] width 207 height 297
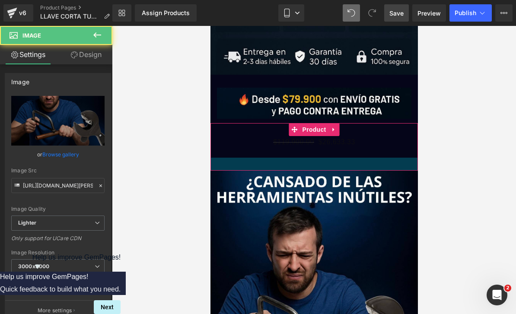
click at [314, 161] on div at bounding box center [313, 164] width 207 height 13
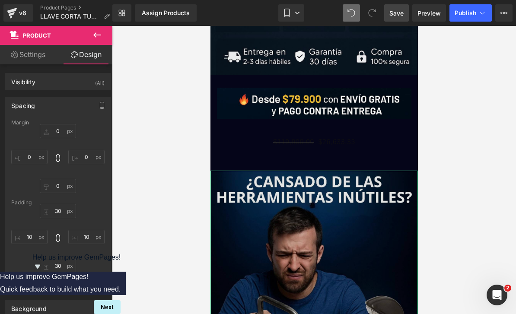
click at [311, 174] on img at bounding box center [313, 319] width 207 height 297
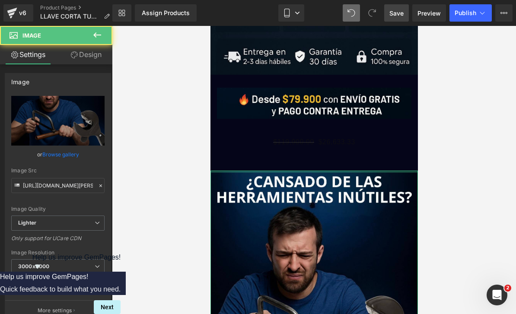
click at [364, 172] on div at bounding box center [313, 172] width 207 height 2
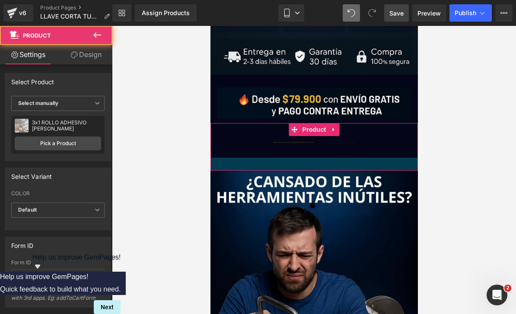
click at [309, 158] on div at bounding box center [313, 164] width 207 height 13
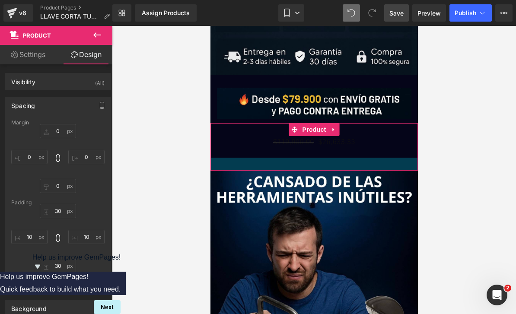
click at [310, 161] on div at bounding box center [313, 164] width 207 height 13
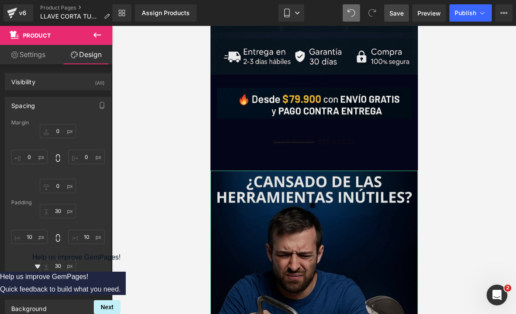
click at [307, 200] on img at bounding box center [313, 319] width 207 height 297
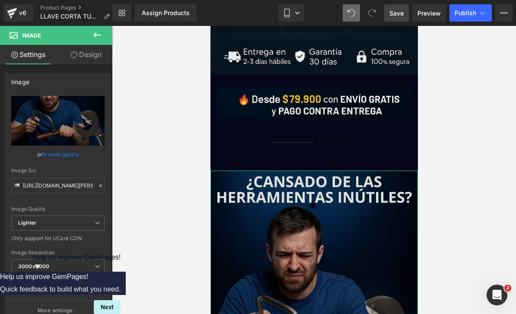
click at [368, 185] on img at bounding box center [313, 319] width 207 height 297
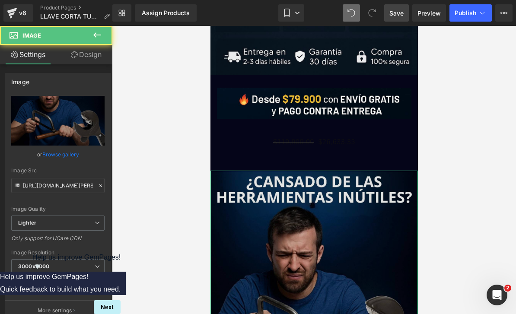
click at [382, 174] on img at bounding box center [313, 319] width 207 height 297
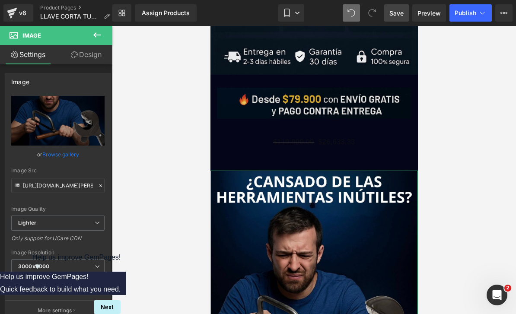
click at [396, 94] on img at bounding box center [313, 103] width 194 height 31
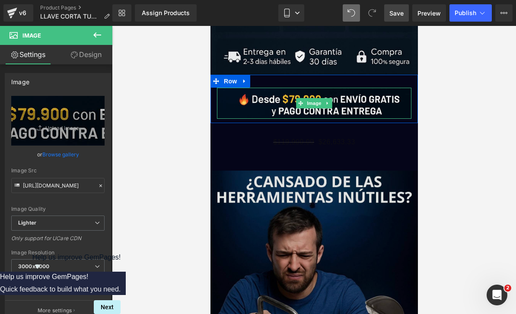
click at [356, 183] on img at bounding box center [313, 319] width 207 height 297
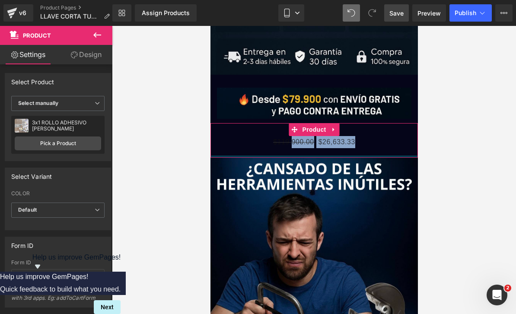
drag, startPoint x: 291, startPoint y: 158, endPoint x: 291, endPoint y: 140, distance: 17.3
click at [291, 140] on div "$119,900.00 $26,633.33 (P) Price Add To Cart (P) Cart Button Product" at bounding box center [313, 140] width 207 height 35
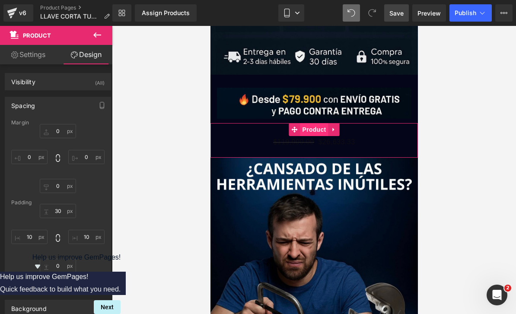
drag, startPoint x: 295, startPoint y: 156, endPoint x: 300, endPoint y: 136, distance: 20.8
click at [300, 136] on div "$119,900.00 $26,633.33 (P) Price Add To Cart (P) Cart Button Product" at bounding box center [313, 140] width 207 height 35
click at [334, 157] on div at bounding box center [313, 157] width 207 height 0
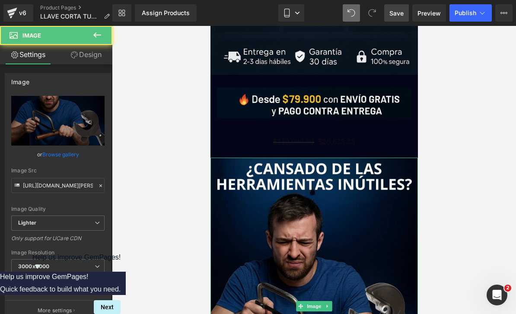
click at [332, 158] on div at bounding box center [313, 158] width 207 height 0
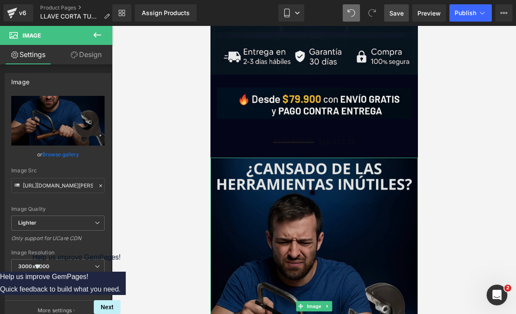
click at [300, 161] on img at bounding box center [313, 306] width 207 height 297
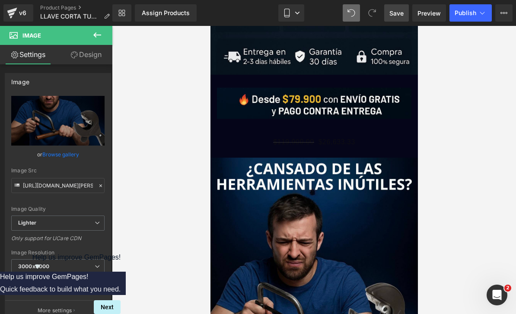
click at [426, 169] on div at bounding box center [314, 170] width 404 height 288
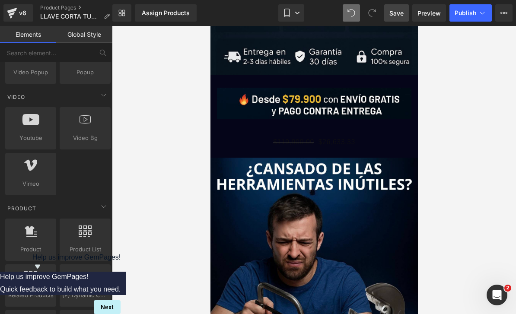
click at [329, 129] on link at bounding box center [329, 129] width 9 height 10
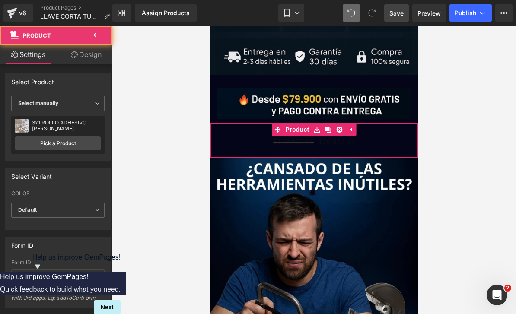
click at [337, 155] on div "$119,900.00 $26,633.33 (P) Price Add To Cart (P) Cart Button" at bounding box center [313, 147] width 199 height 22
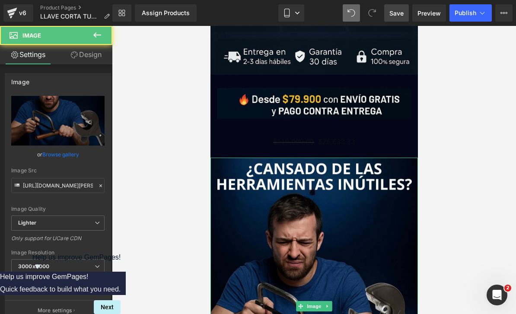
click at [340, 158] on div at bounding box center [313, 158] width 207 height 0
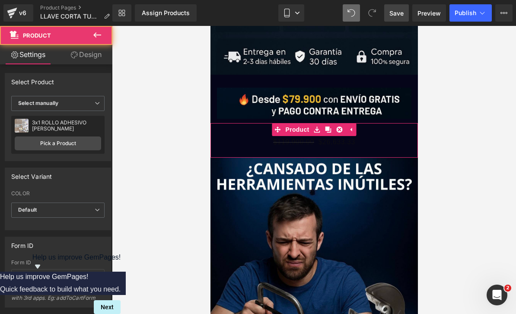
click at [337, 155] on div "$119,900.00 $26,633.33 (P) Price Add To Cart (P) Cart Button" at bounding box center [313, 147] width 199 height 22
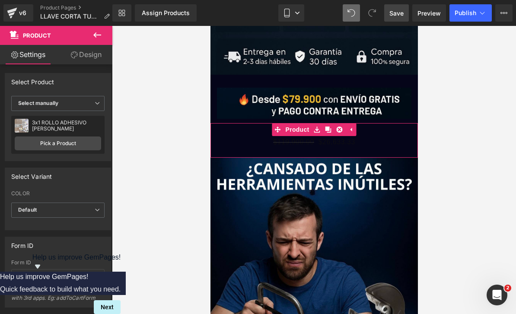
click at [339, 156] on div "$119,900.00 $26,633.33 (P) Price Add To Cart (P) Cart Button" at bounding box center [313, 147] width 199 height 22
click at [340, 155] on div "$119,900.00 $26,633.33 (P) Price Add To Cart (P) Cart Button" at bounding box center [313, 147] width 199 height 22
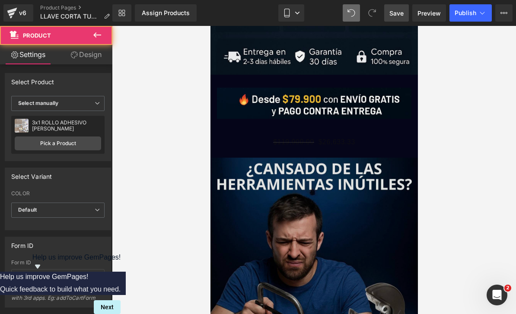
click at [340, 159] on img at bounding box center [313, 306] width 207 height 297
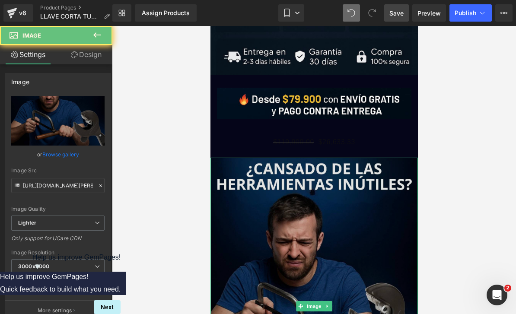
click at [340, 159] on img at bounding box center [313, 306] width 207 height 297
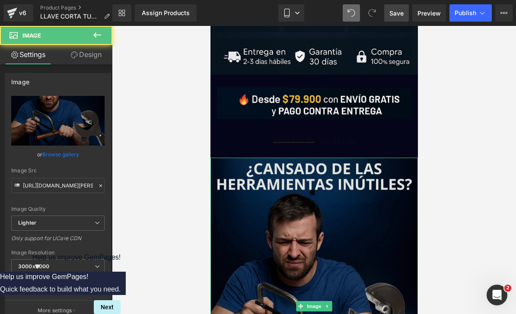
click at [348, 173] on img at bounding box center [313, 306] width 207 height 297
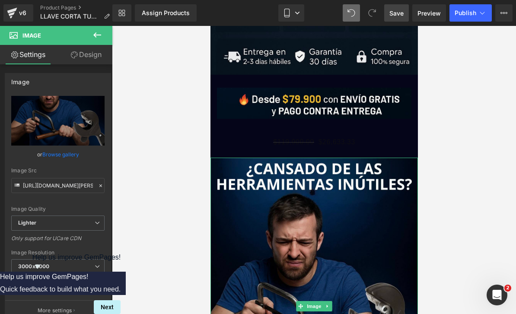
click at [460, 116] on div at bounding box center [314, 170] width 404 height 288
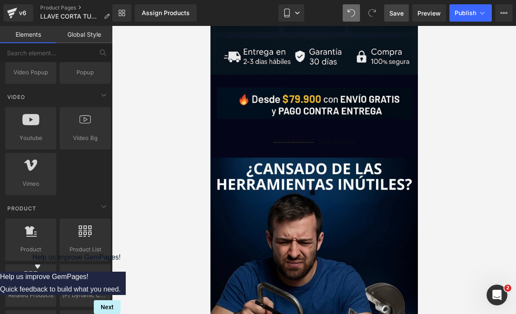
click at [455, 124] on div at bounding box center [314, 170] width 404 height 288
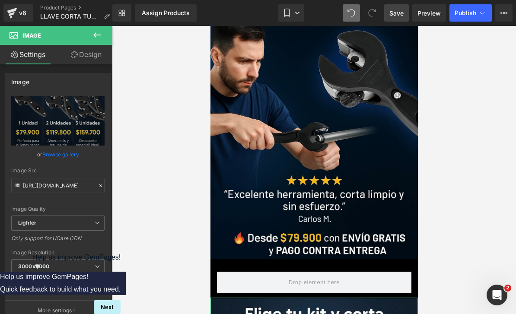
click at [97, 61] on link "Design" at bounding box center [86, 54] width 56 height 19
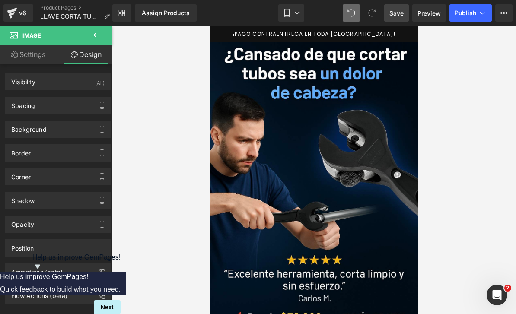
scroll to position [0, 0]
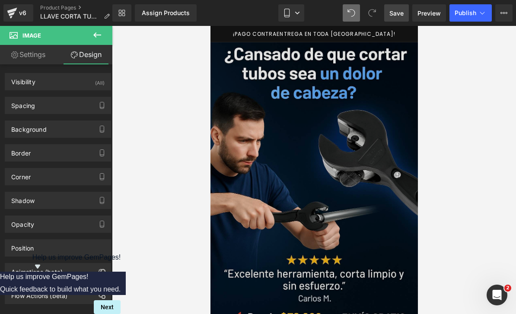
click at [210, 26] on div at bounding box center [210, 26] width 0 height 0
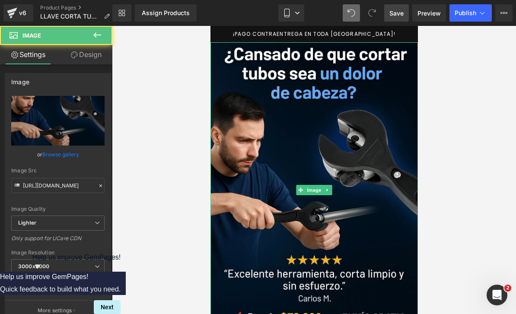
click at [402, 42] on div at bounding box center [313, 43] width 207 height 2
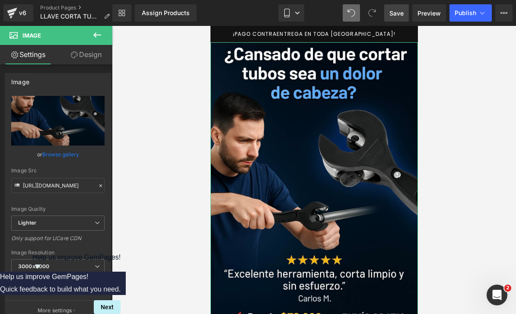
click at [97, 63] on link "Design" at bounding box center [86, 54] width 56 height 19
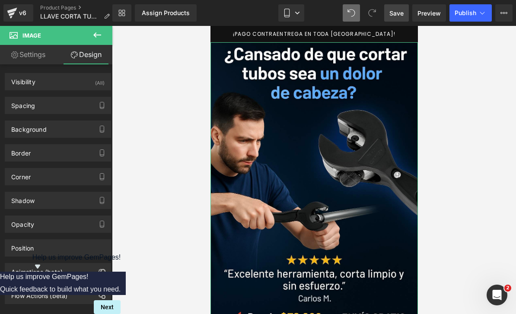
click at [438, 148] on div at bounding box center [314, 170] width 404 height 288
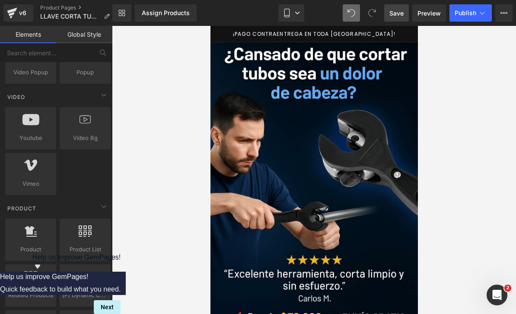
click at [403, 37] on p "¡PAGO CONTRAENTREGA EN TODA [GEOGRAPHIC_DATA]!" at bounding box center [313, 34] width 207 height 16
click at [400, 40] on p "¡PAGO CONTRAENTREGA EN TODA [GEOGRAPHIC_DATA]!" at bounding box center [313, 34] width 207 height 16
click at [399, 39] on p "¡PAGO CONTRAENTREGA EN TODA [GEOGRAPHIC_DATA]!" at bounding box center [313, 34] width 207 height 16
click at [400, 40] on p "¡PAGO CONTRAENTREGA EN TODA [GEOGRAPHIC_DATA]!" at bounding box center [313, 34] width 207 height 16
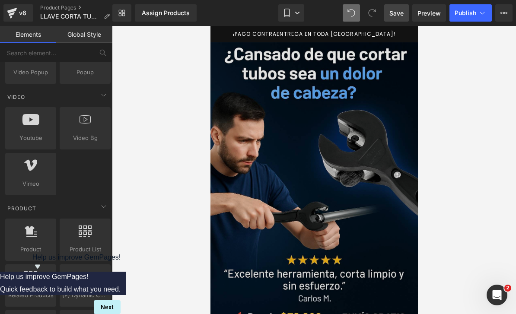
click at [210, 26] on div at bounding box center [210, 26] width 0 height 0
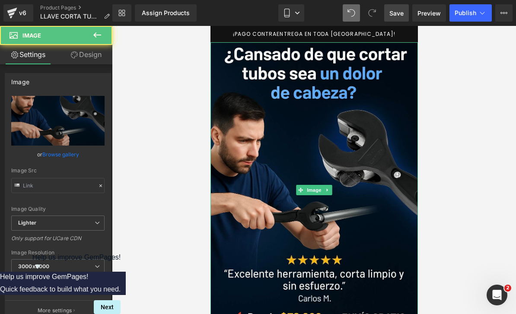
click at [398, 42] on div at bounding box center [313, 43] width 207 height 2
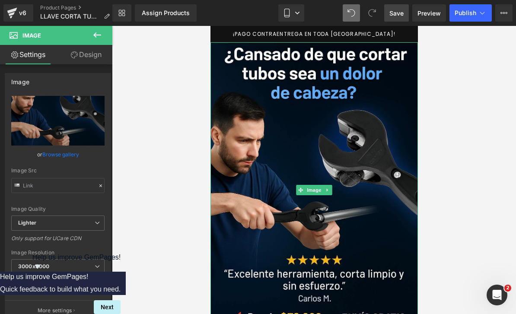
click at [399, 42] on div at bounding box center [313, 43] width 207 height 2
click at [397, 38] on p "¡PAGO CONTRAENTREGA EN TODA [GEOGRAPHIC_DATA]!" at bounding box center [313, 34] width 207 height 16
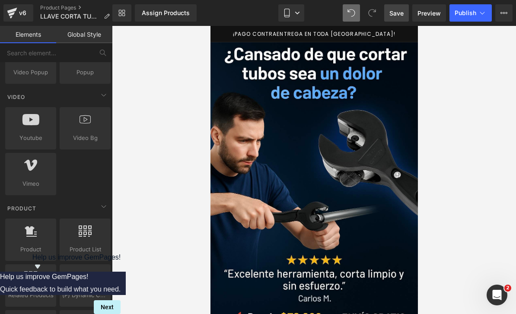
click at [397, 39] on p "¡PAGO CONTRAENTREGA EN TODA [GEOGRAPHIC_DATA]!" at bounding box center [313, 34] width 207 height 16
click at [436, 38] on div at bounding box center [314, 170] width 404 height 288
click at [430, 42] on div at bounding box center [314, 170] width 404 height 288
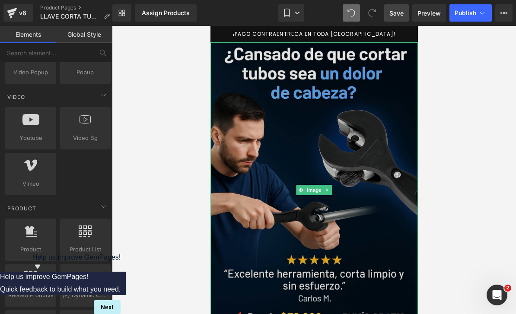
click at [400, 47] on img at bounding box center [313, 190] width 207 height 296
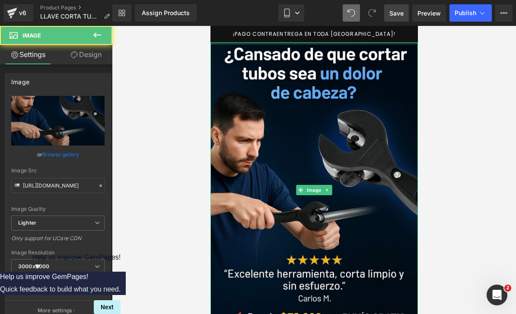
click at [401, 43] on div at bounding box center [313, 43] width 207 height 2
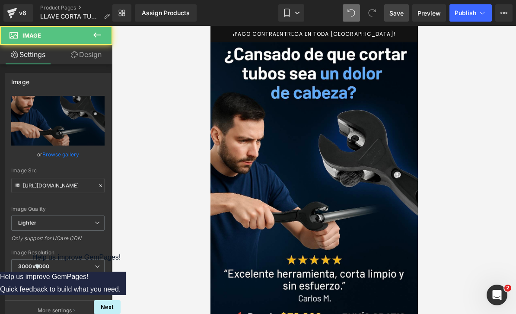
click at [434, 39] on div at bounding box center [314, 170] width 404 height 288
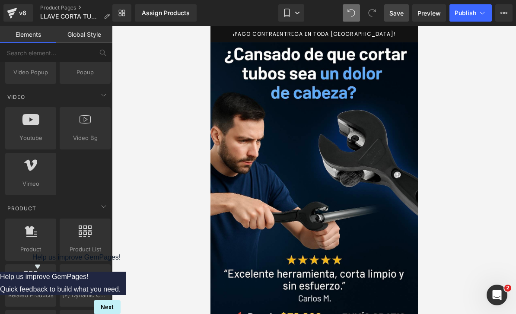
click at [433, 41] on div at bounding box center [314, 170] width 404 height 288
click at [432, 42] on div at bounding box center [314, 170] width 404 height 288
click at [430, 43] on div at bounding box center [314, 170] width 404 height 288
click at [427, 40] on div at bounding box center [314, 170] width 404 height 288
click at [430, 41] on div at bounding box center [314, 170] width 404 height 288
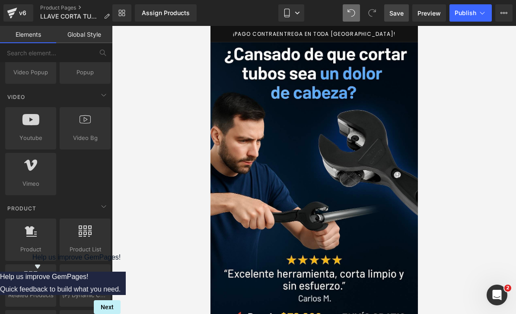
click at [430, 41] on div at bounding box center [314, 170] width 404 height 288
click at [433, 40] on div at bounding box center [314, 170] width 404 height 288
click at [432, 41] on div at bounding box center [314, 170] width 404 height 288
click at [429, 41] on div at bounding box center [314, 170] width 404 height 288
click at [433, 39] on div at bounding box center [314, 170] width 404 height 288
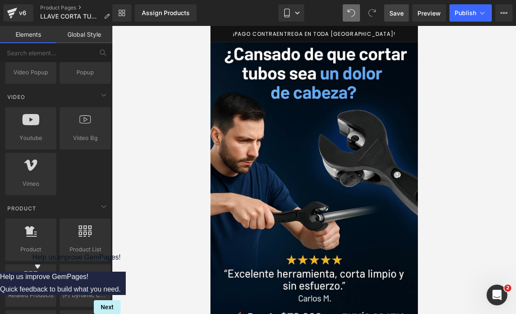
click at [436, 39] on div at bounding box center [314, 170] width 404 height 288
click at [434, 42] on div at bounding box center [314, 170] width 404 height 288
click at [433, 43] on div at bounding box center [314, 170] width 404 height 288
click at [436, 41] on div at bounding box center [314, 170] width 404 height 288
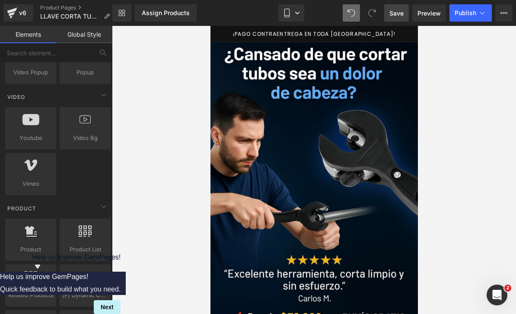
click at [433, 42] on div at bounding box center [314, 170] width 404 height 288
click at [434, 42] on div at bounding box center [314, 170] width 404 height 288
click at [435, 41] on div at bounding box center [314, 170] width 404 height 288
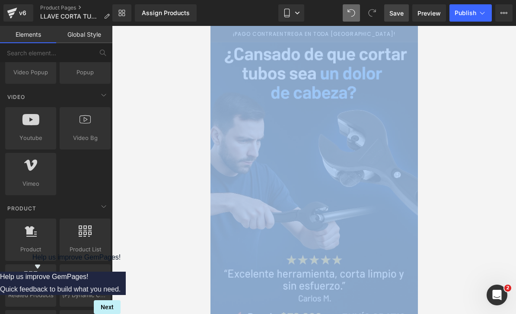
click at [431, 44] on div at bounding box center [314, 170] width 404 height 288
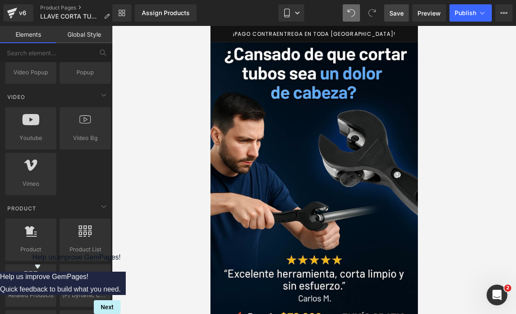
click at [431, 44] on div at bounding box center [314, 170] width 404 height 288
click at [433, 43] on div at bounding box center [314, 170] width 404 height 288
click at [430, 44] on div at bounding box center [314, 170] width 404 height 288
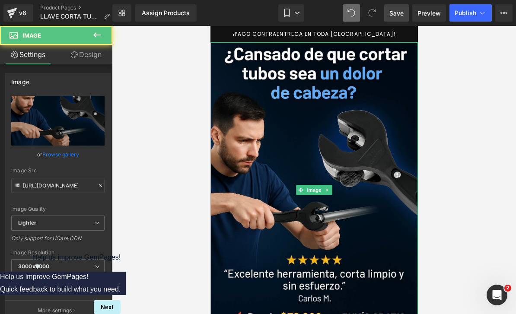
click at [393, 44] on div "Image" at bounding box center [313, 190] width 207 height 296
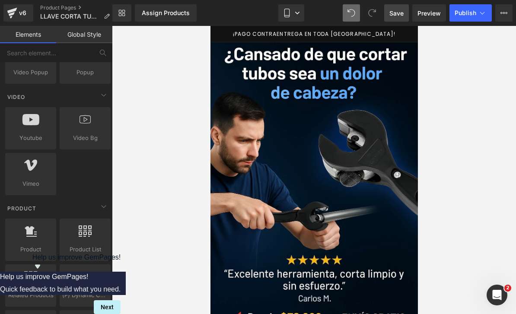
click at [397, 41] on p "¡PAGO CONTRAENTREGA EN TODA [GEOGRAPHIC_DATA]!" at bounding box center [313, 34] width 207 height 16
click at [397, 29] on p "¡PAGO CONTRAENTREGA EN TODA [GEOGRAPHIC_DATA]!" at bounding box center [313, 34] width 207 height 16
click at [422, 89] on div at bounding box center [314, 170] width 404 height 288
click at [428, 35] on div at bounding box center [314, 170] width 404 height 288
click at [427, 32] on div at bounding box center [314, 170] width 404 height 288
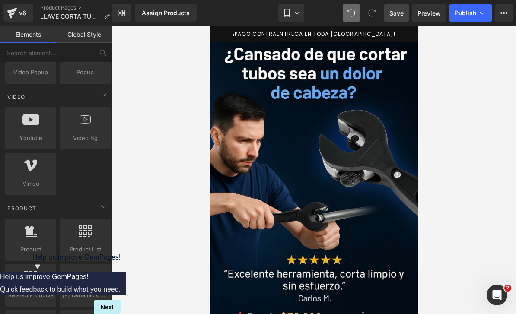
click at [427, 31] on div at bounding box center [314, 170] width 404 height 288
click at [429, 39] on div at bounding box center [314, 170] width 404 height 288
click at [499, 41] on div at bounding box center [314, 170] width 404 height 288
click at [503, 42] on div at bounding box center [314, 170] width 404 height 288
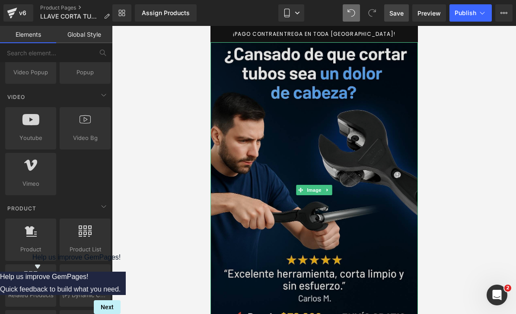
click at [231, 164] on img at bounding box center [313, 190] width 207 height 296
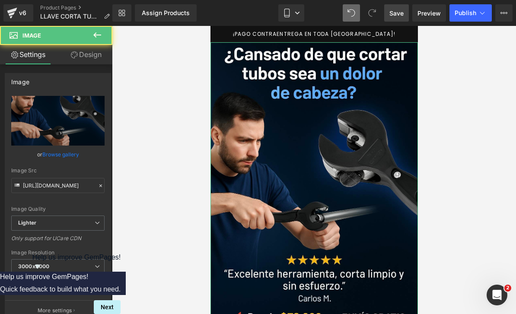
click at [50, 146] on div "Image Quality Lighter Lightest Lighter Lighter Lightest Only support for UCare …" at bounding box center [57, 156] width 93 height 120
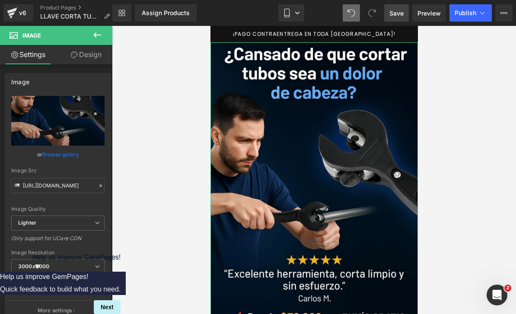
click at [59, 153] on link "Browse gallery" at bounding box center [60, 154] width 37 height 15
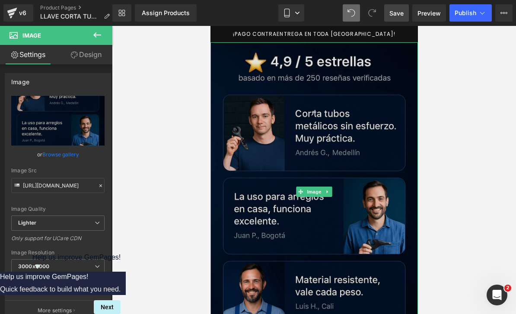
click at [332, 239] on img at bounding box center [313, 192] width 207 height 300
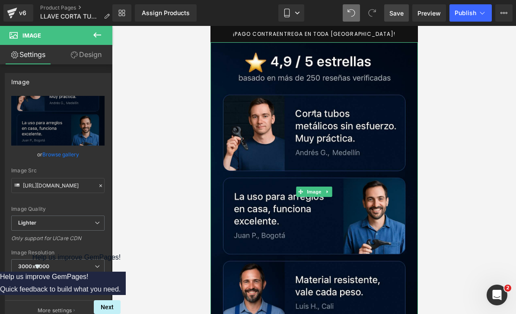
click at [349, 39] on p "¡PAGO CONTRAENTREGA EN TODA [GEOGRAPHIC_DATA]!" at bounding box center [313, 34] width 207 height 16
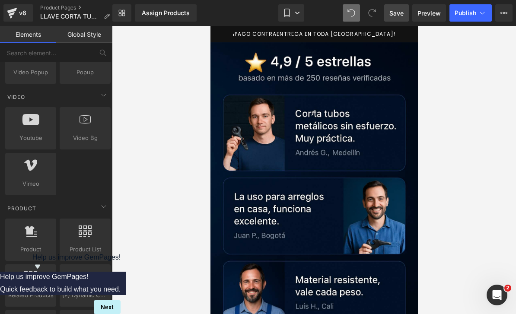
click at [352, 39] on p "¡PAGO CONTRAENTREGA EN TODA [GEOGRAPHIC_DATA]!" at bounding box center [313, 34] width 207 height 16
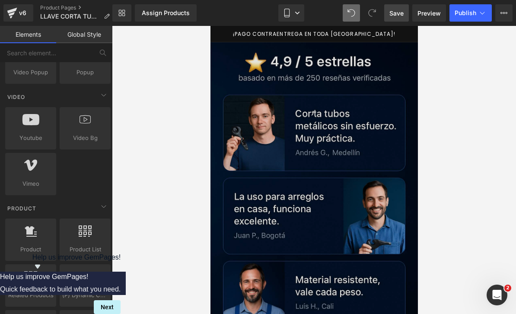
click at [355, 201] on img at bounding box center [313, 192] width 207 height 300
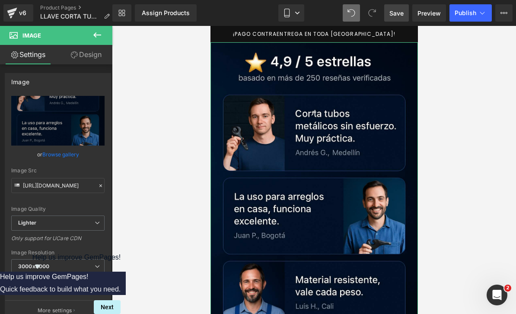
click at [73, 152] on link "Browse gallery" at bounding box center [60, 154] width 37 height 15
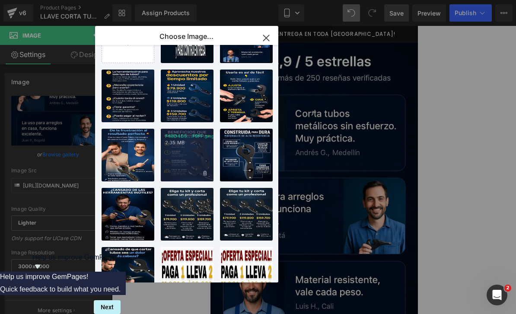
scroll to position [44, 0]
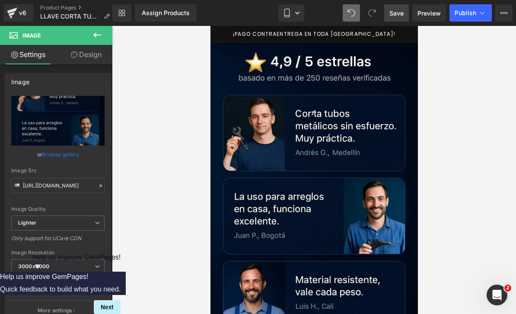
click at [136, 0] on div "Product You are previewing how the will restyle your page. You can not edit Ele…" at bounding box center [258, 0] width 516 height 0
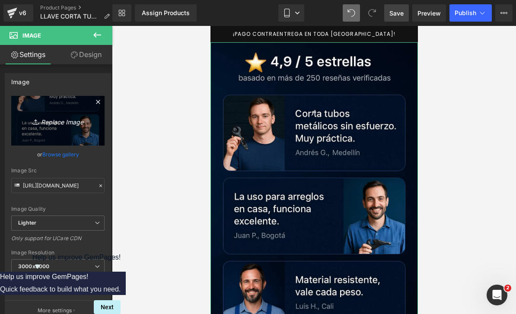
click at [70, 145] on link "Replace Image" at bounding box center [57, 121] width 93 height 50
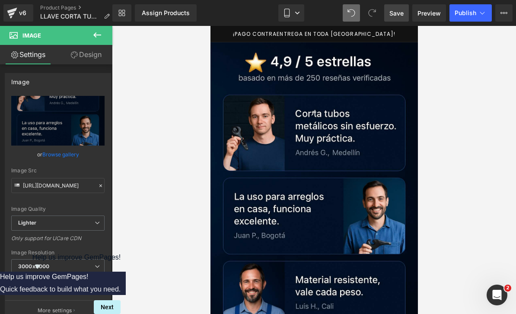
type input "C:\fakepath\809A0978-A7F9-4D07-A769-3FED20F53D75.jpeg"
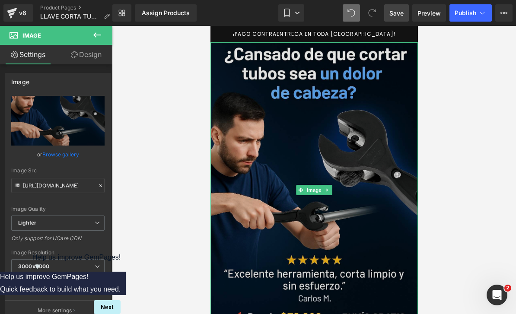
click at [395, 46] on img at bounding box center [313, 190] width 207 height 296
click at [397, 43] on img at bounding box center [313, 190] width 207 height 296
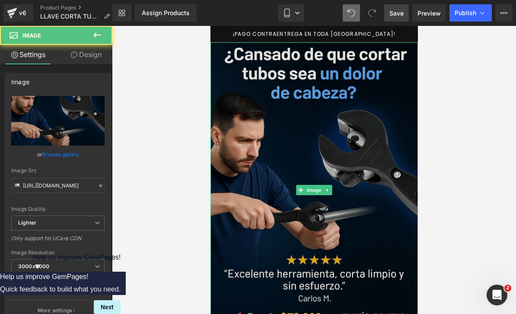
click at [397, 43] on img at bounding box center [313, 190] width 207 height 296
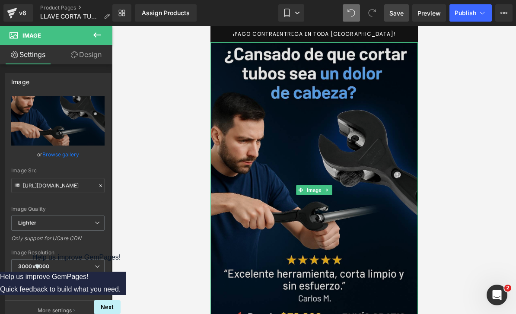
click at [397, 43] on img at bounding box center [313, 190] width 207 height 296
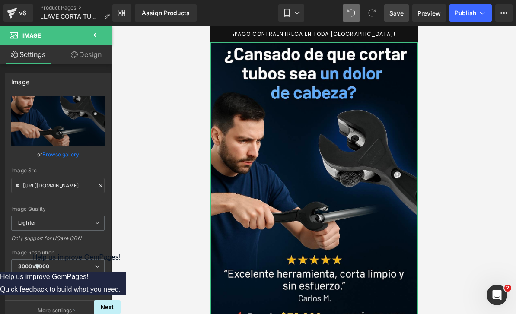
click at [95, 63] on link "Design" at bounding box center [86, 54] width 56 height 19
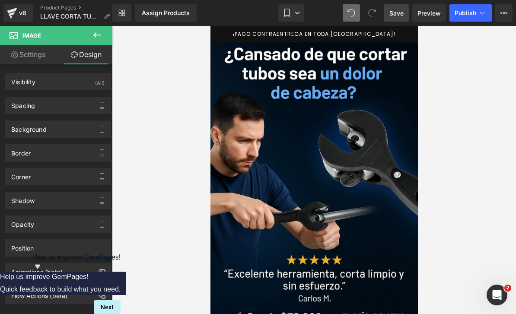
click at [485, 152] on div at bounding box center [314, 170] width 404 height 288
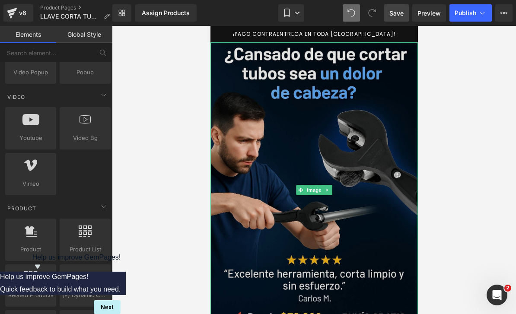
click at [400, 46] on img at bounding box center [313, 190] width 207 height 296
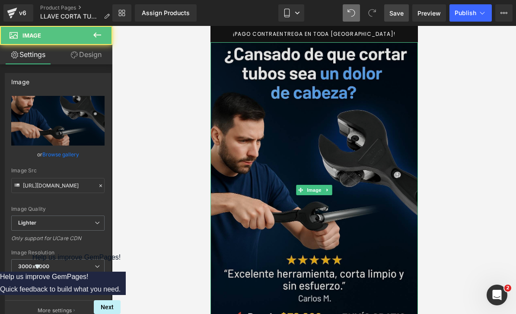
click at [397, 43] on img at bounding box center [313, 190] width 207 height 296
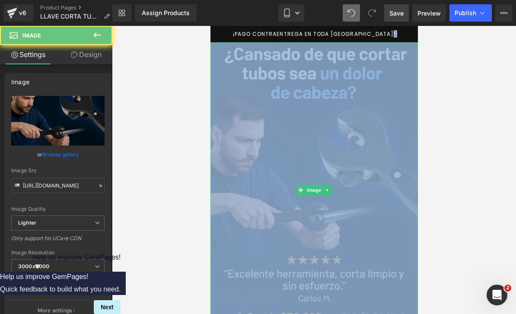
click at [397, 43] on img at bounding box center [313, 190] width 207 height 296
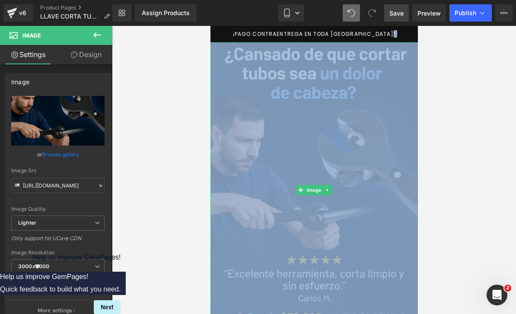
click at [397, 43] on img at bounding box center [313, 190] width 207 height 296
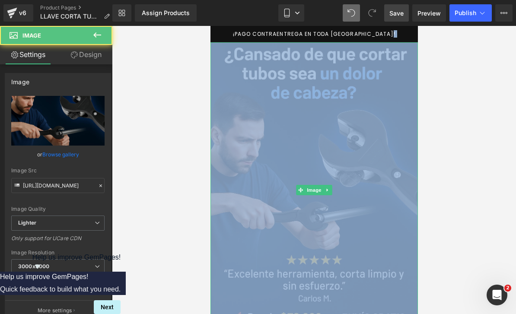
click at [397, 43] on img at bounding box center [313, 190] width 207 height 296
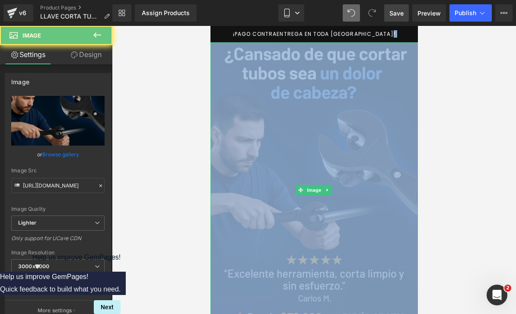
click at [397, 43] on img at bounding box center [313, 190] width 207 height 296
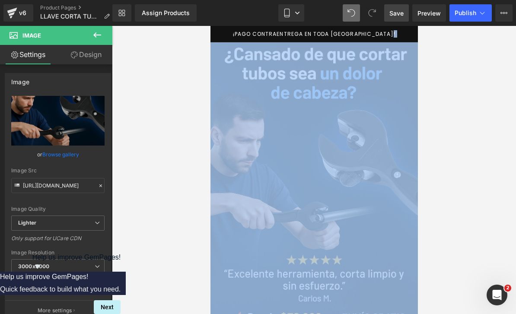
scroll to position [0, 0]
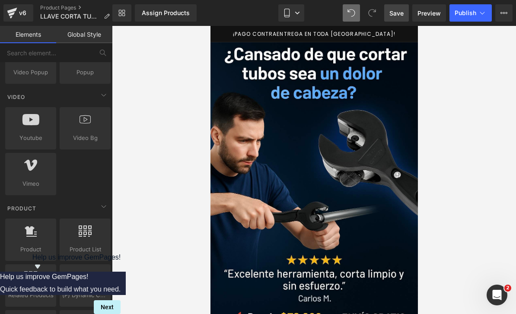
click at [399, 29] on p "¡PAGO CONTRAENTREGA EN TODA [GEOGRAPHIC_DATA]!" at bounding box center [313, 34] width 207 height 16
click at [395, 36] on p "¡PAGO CONTRAENTREGA EN TODA [GEOGRAPHIC_DATA]!" at bounding box center [313, 34] width 207 height 16
click at [396, 32] on p "¡PAGO CONTRAENTREGA EN TODA [GEOGRAPHIC_DATA]!" at bounding box center [313, 34] width 207 height 16
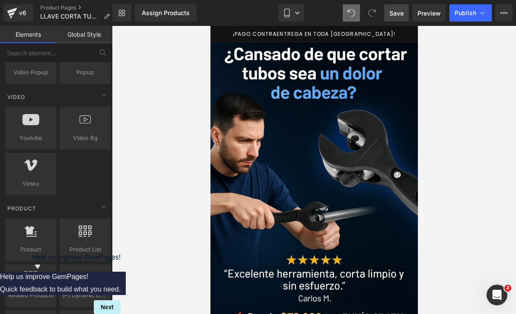
click at [421, 41] on div at bounding box center [314, 170] width 404 height 288
click at [434, 44] on div at bounding box center [314, 170] width 404 height 288
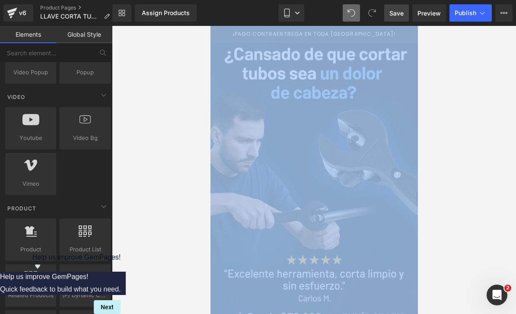
click at [434, 44] on div at bounding box center [314, 170] width 404 height 288
